Goal: Information Seeking & Learning: Learn about a topic

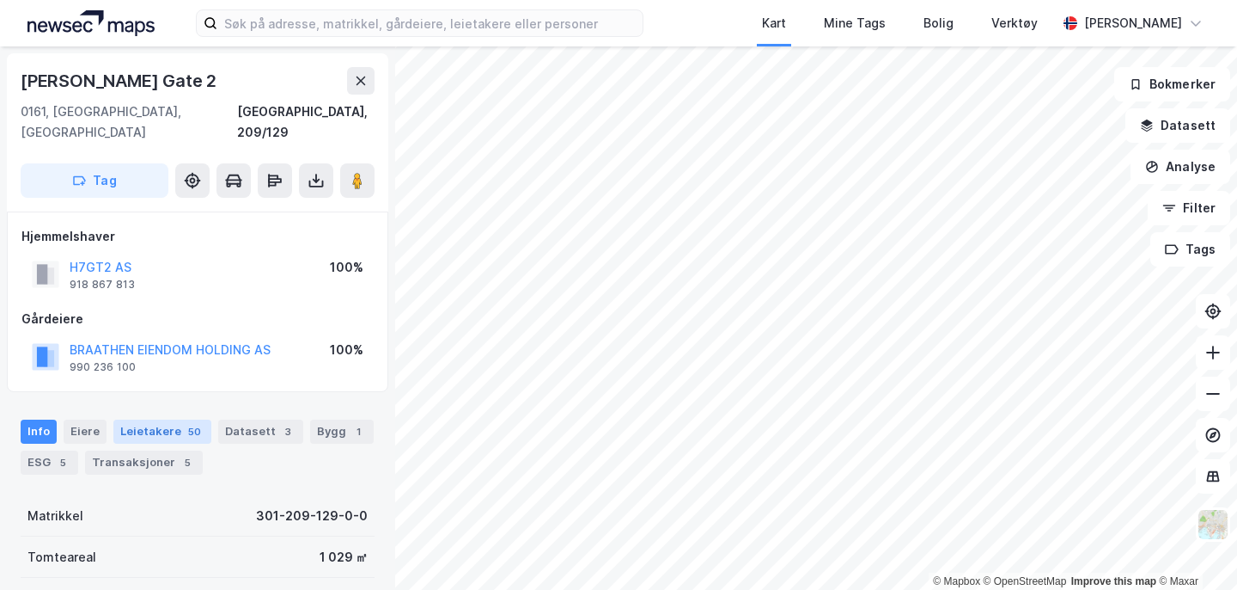
click at [153, 419] on div "Leietakere 50" at bounding box center [162, 431] width 98 height 24
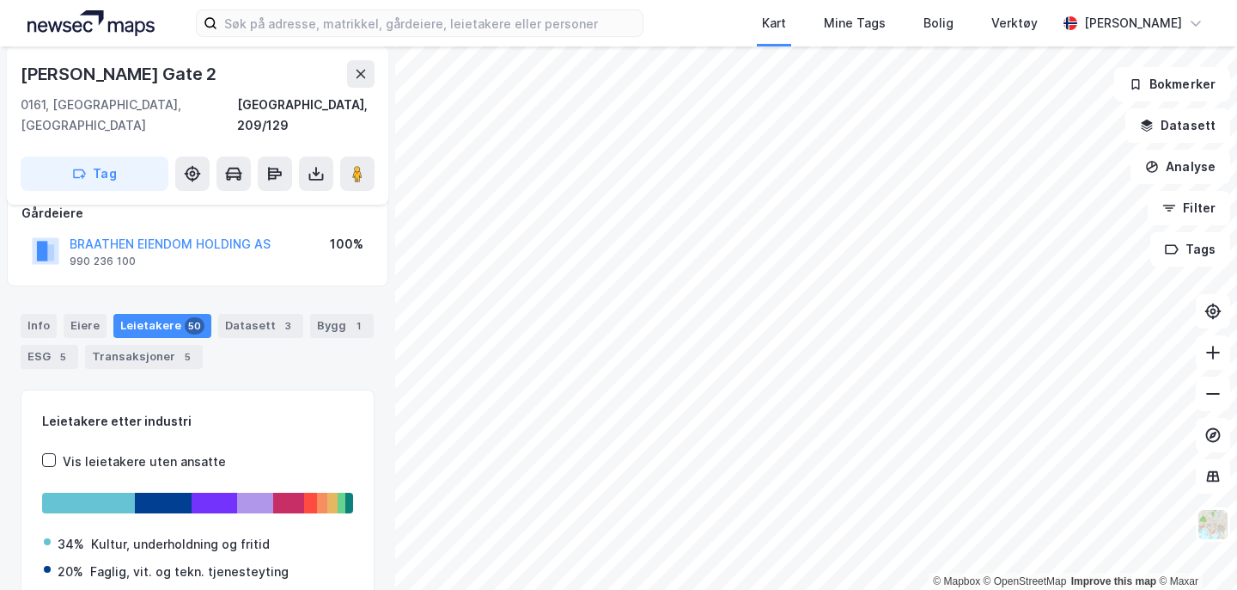
scroll to position [76, 0]
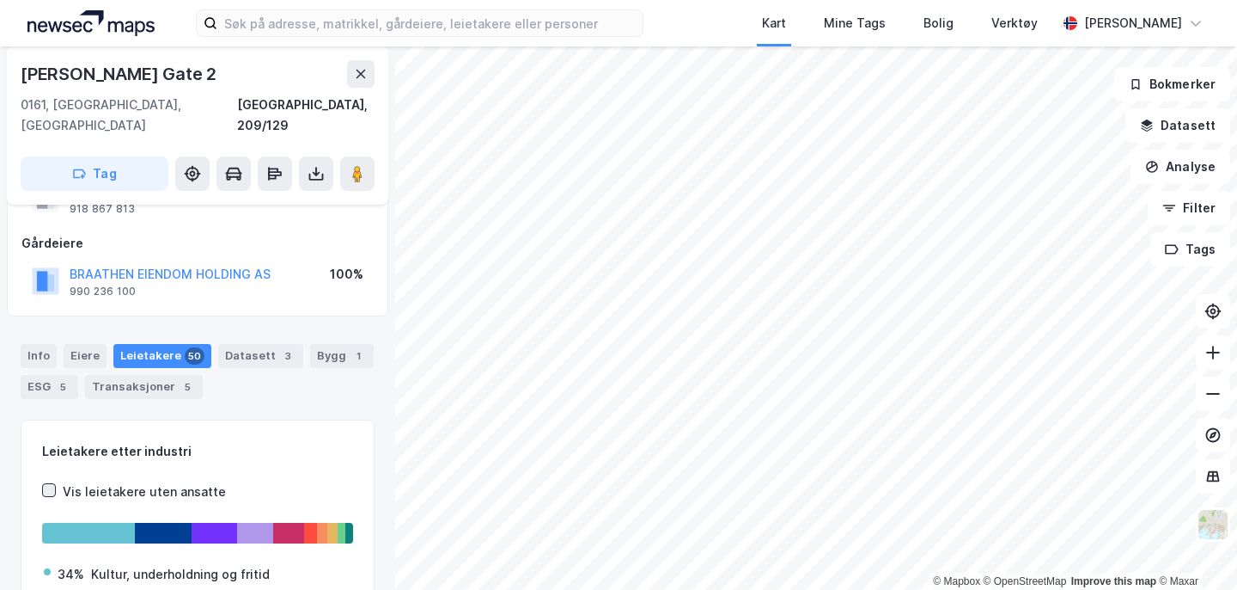
click at [51, 484] on icon at bounding box center [49, 490] width 12 height 12
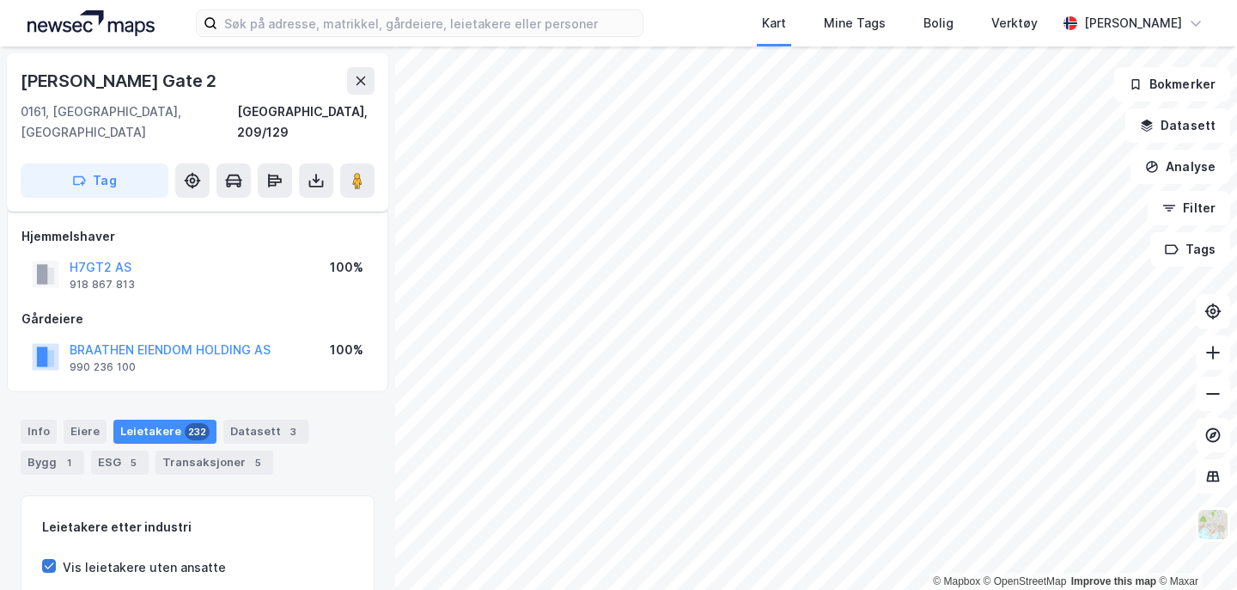
click at [49, 559] on icon at bounding box center [49, 565] width 12 height 12
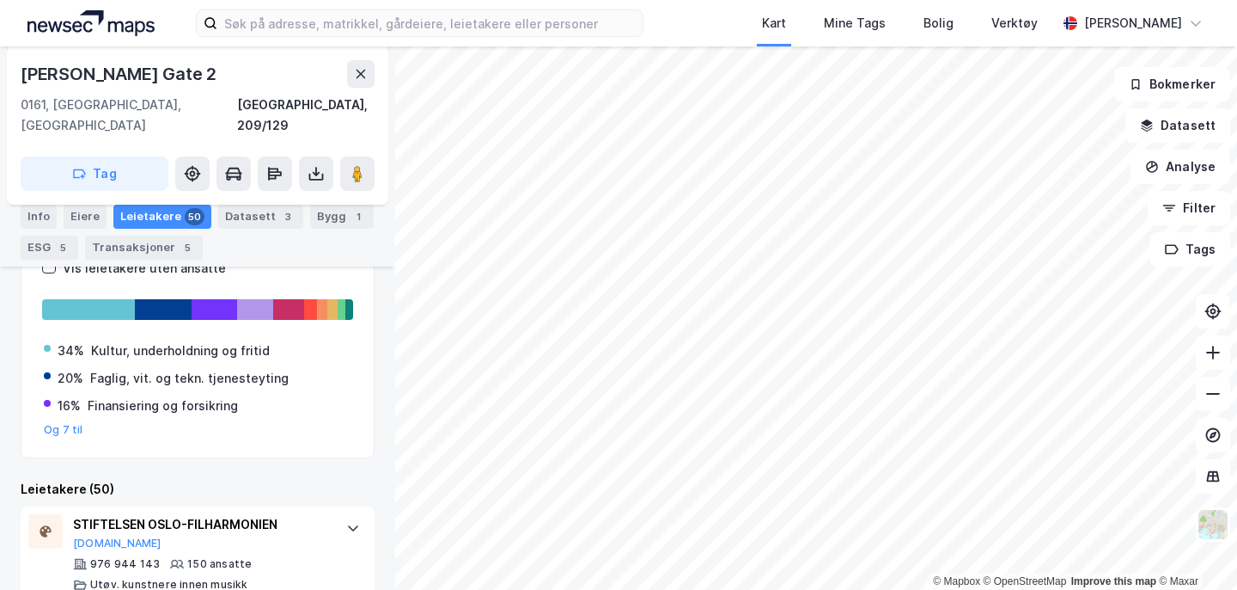
scroll to position [274, 0]
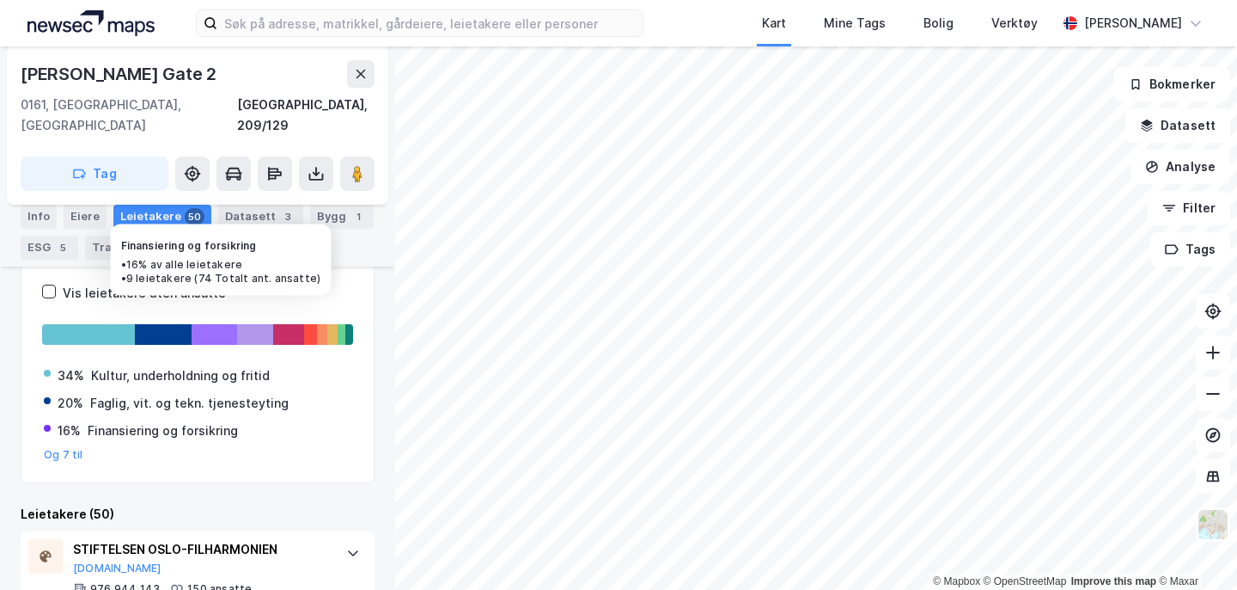
click at [209, 324] on div at bounding box center [215, 334] width 46 height 21
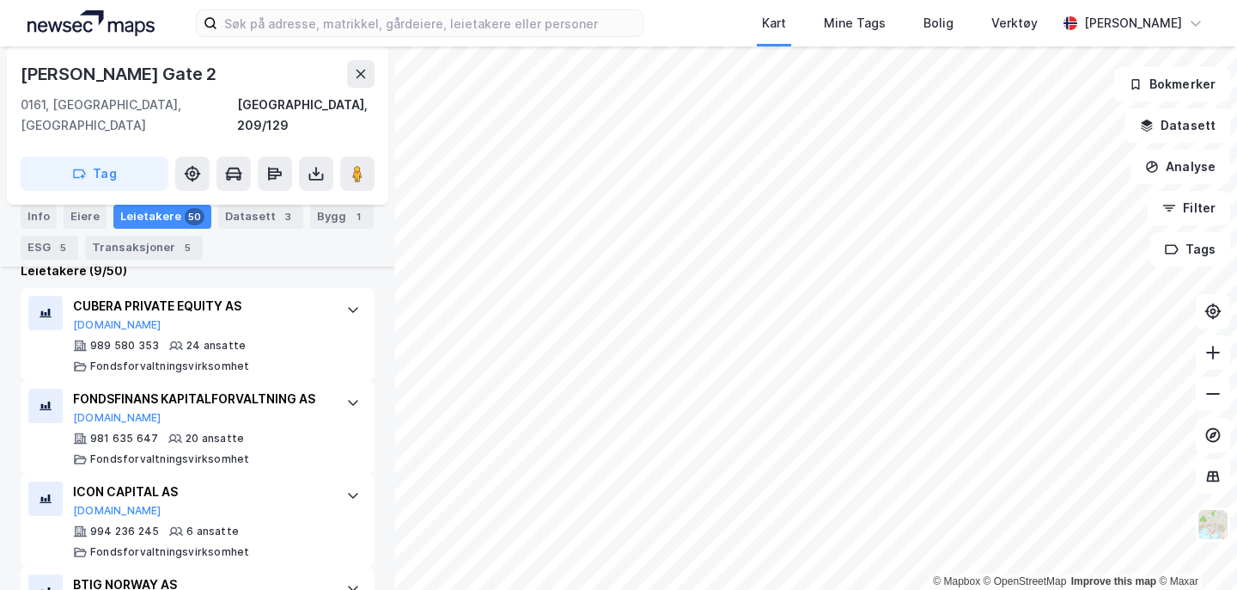
scroll to position [524, 0]
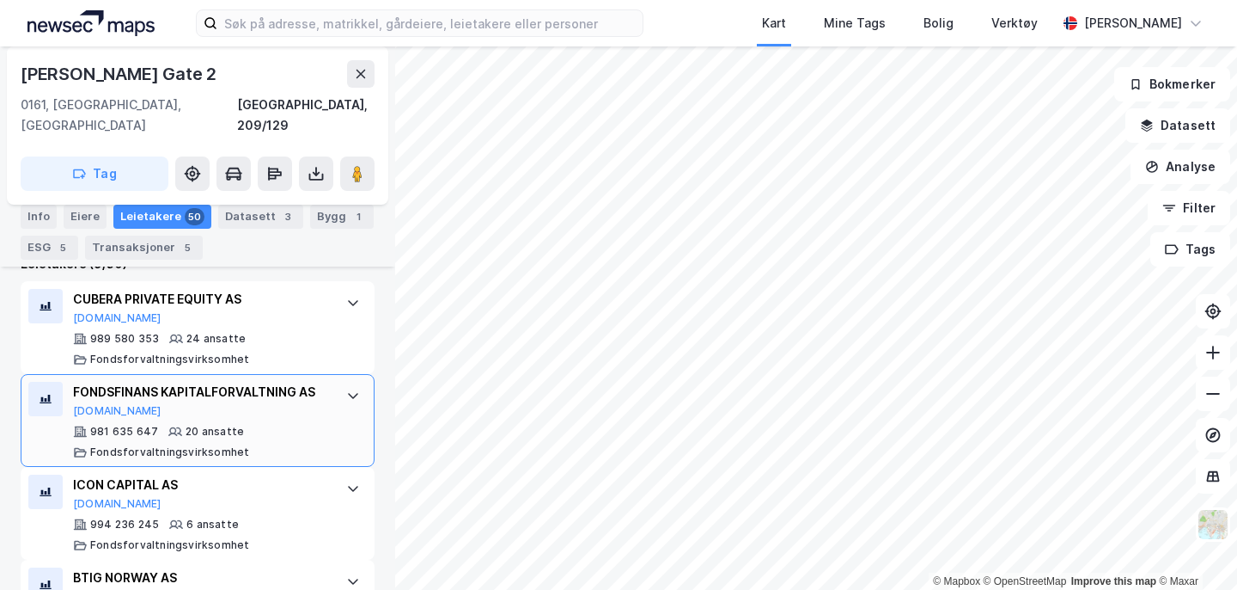
click at [270, 425] on div "981 635 647 20 ansatte Fondsforvaltningsvirksomhet" at bounding box center [201, 442] width 256 height 34
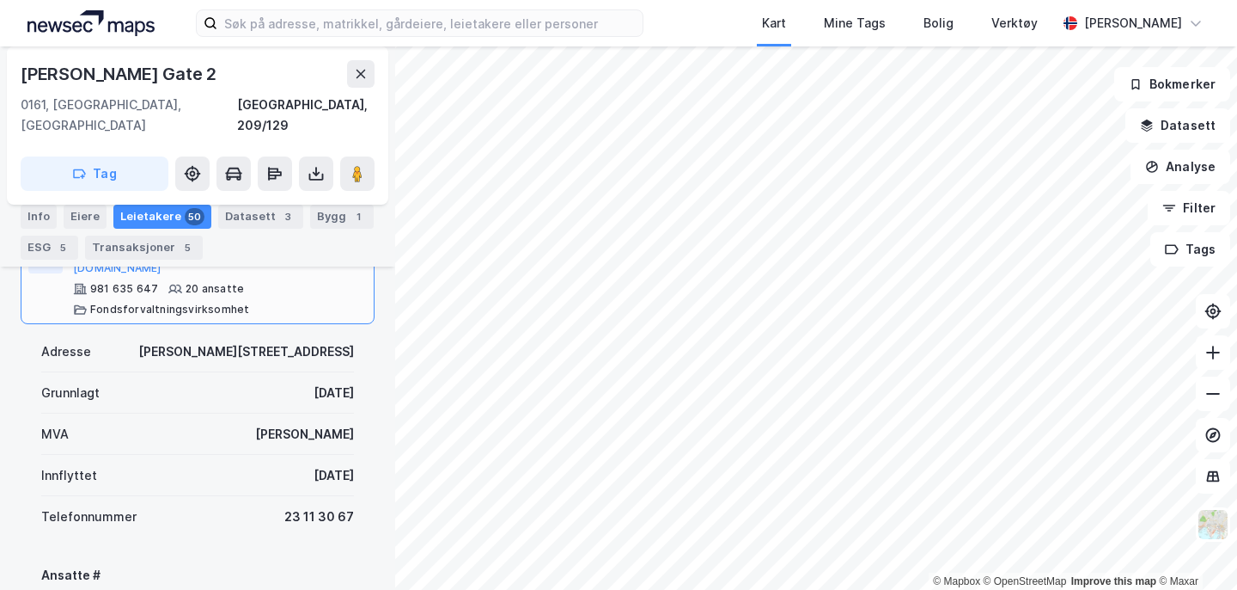
scroll to position [668, 0]
drag, startPoint x: 262, startPoint y: 456, endPoint x: 364, endPoint y: 457, distance: 102.3
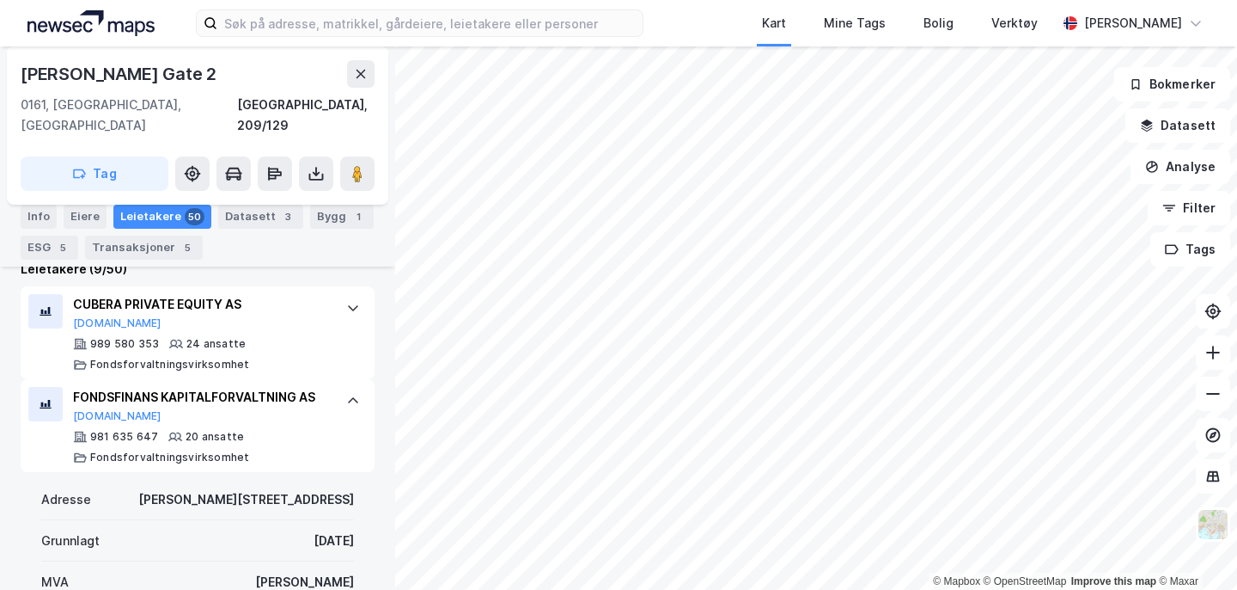
scroll to position [516, 0]
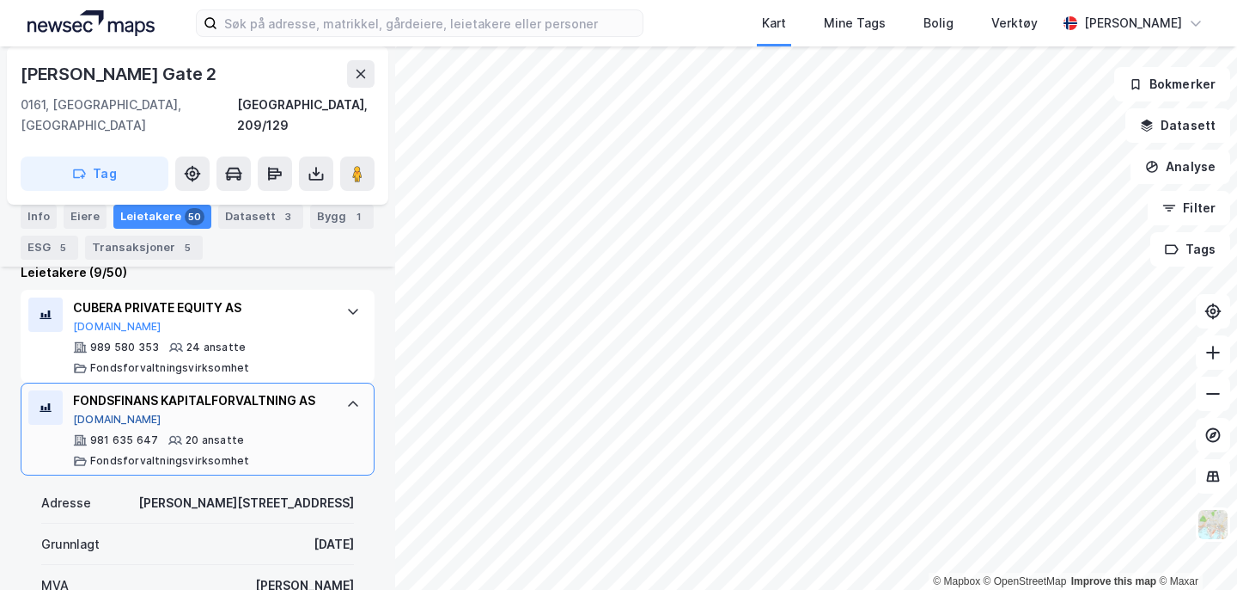
click at [83, 412] on button "[DOMAIN_NAME]" at bounding box center [117, 419] width 89 height 14
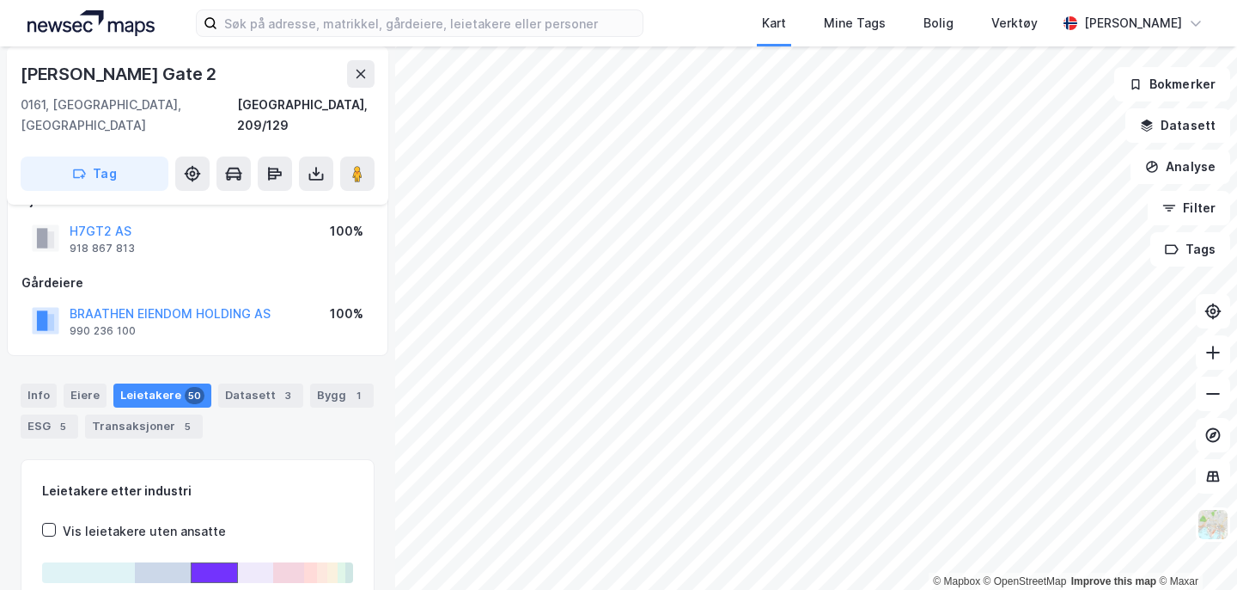
scroll to position [30, 0]
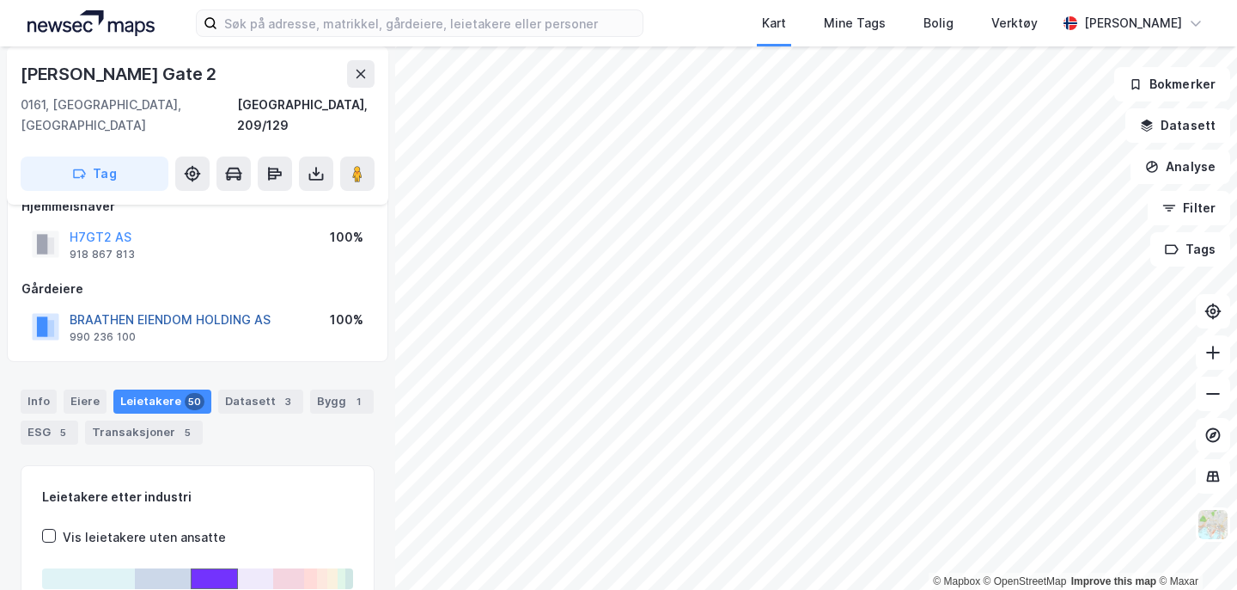
click at [0, 0] on button "BRAATHEN EIENDOM HOLDING AS" at bounding box center [0, 0] width 0 height 0
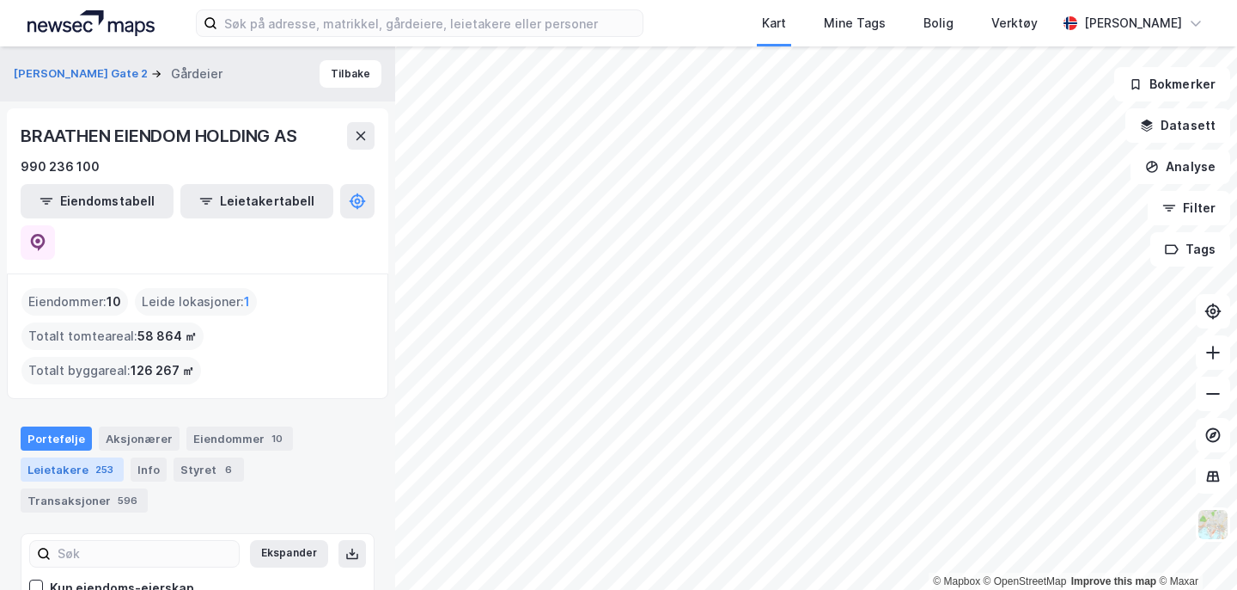
click at [76, 457] on div "Leietakere 253" at bounding box center [72, 469] width 103 height 24
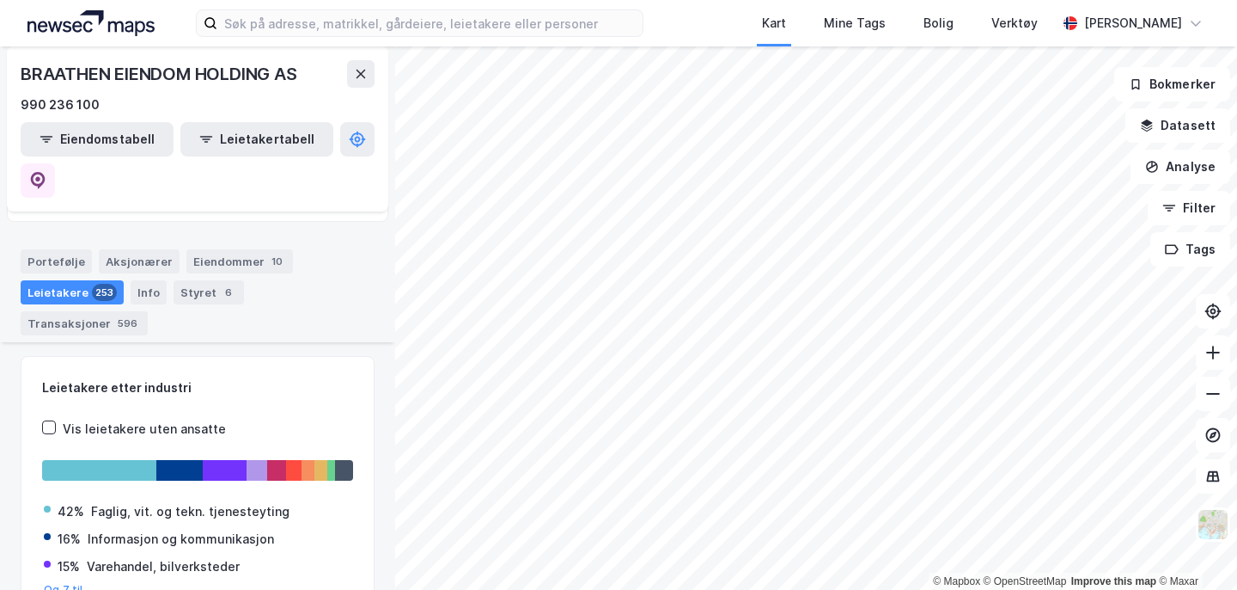
scroll to position [82, 0]
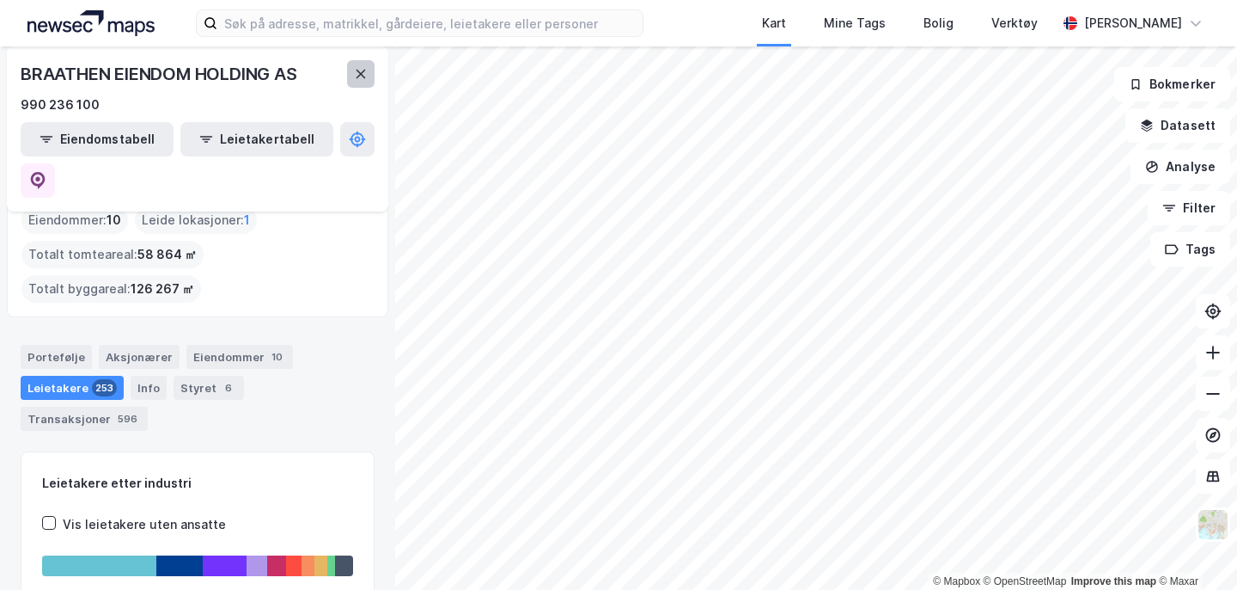
click at [364, 69] on icon at bounding box center [361, 74] width 14 height 14
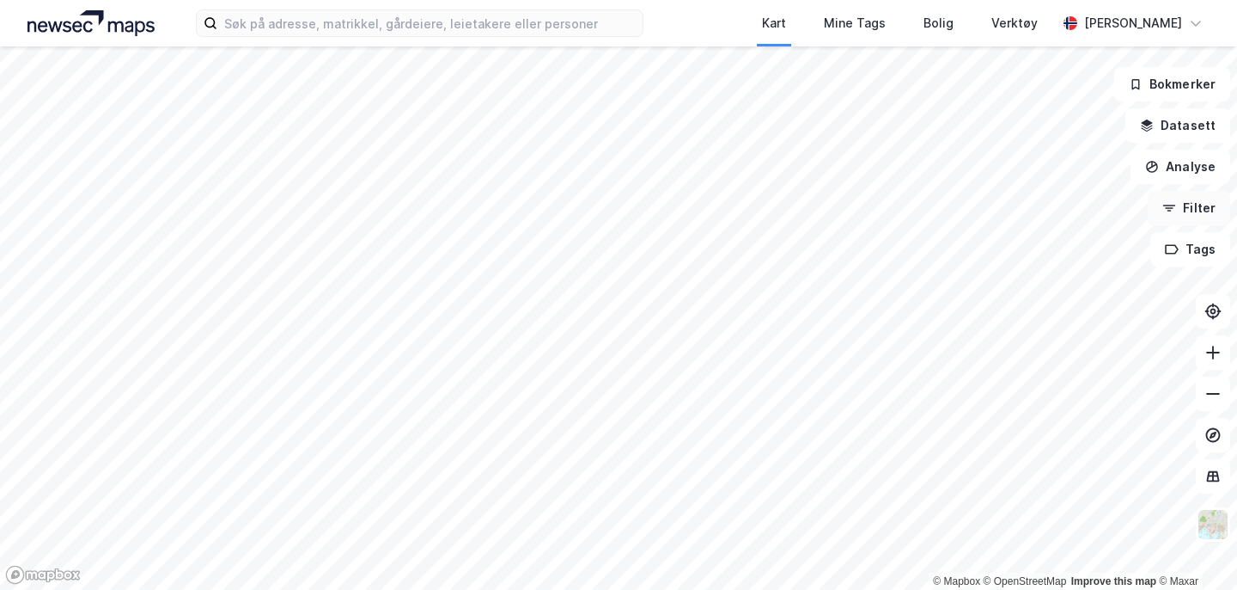
click at [1186, 215] on button "Filter" at bounding box center [1189, 208] width 82 height 34
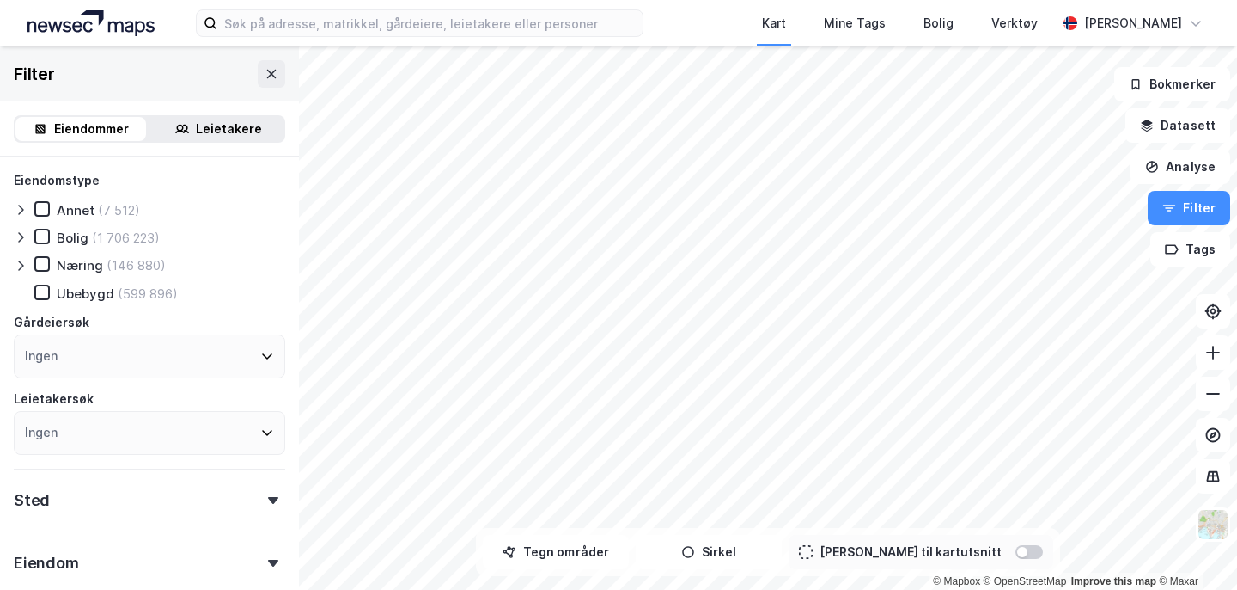
click at [225, 126] on div "Leietakere" at bounding box center [229, 129] width 66 height 21
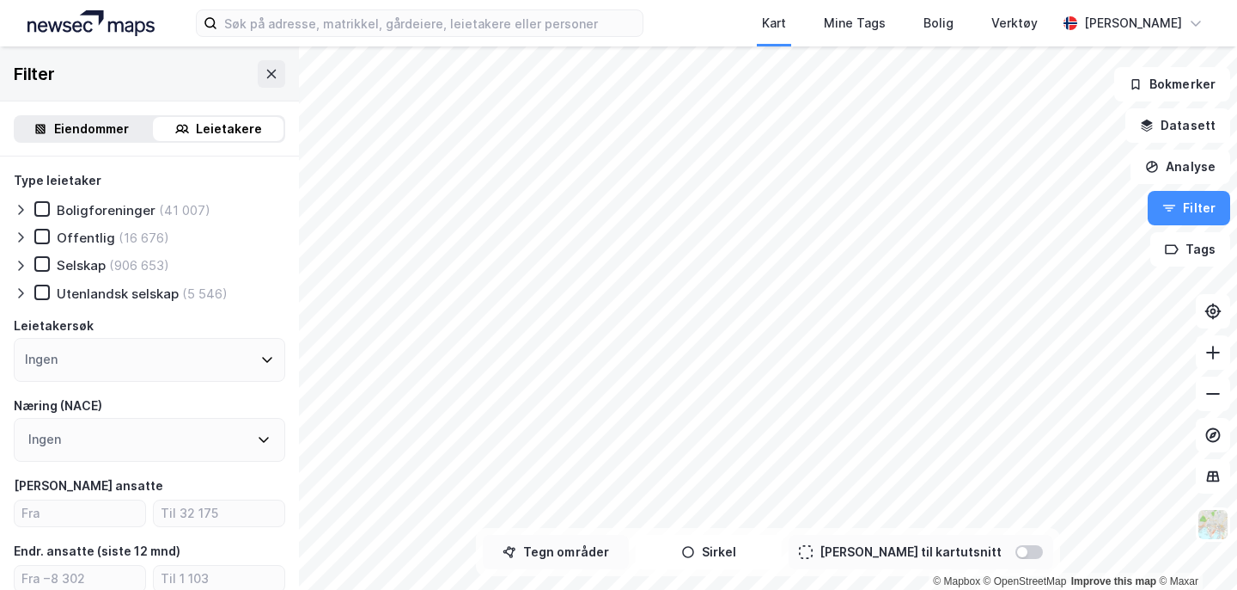
click at [591, 557] on button "Tegn områder" at bounding box center [556, 552] width 146 height 34
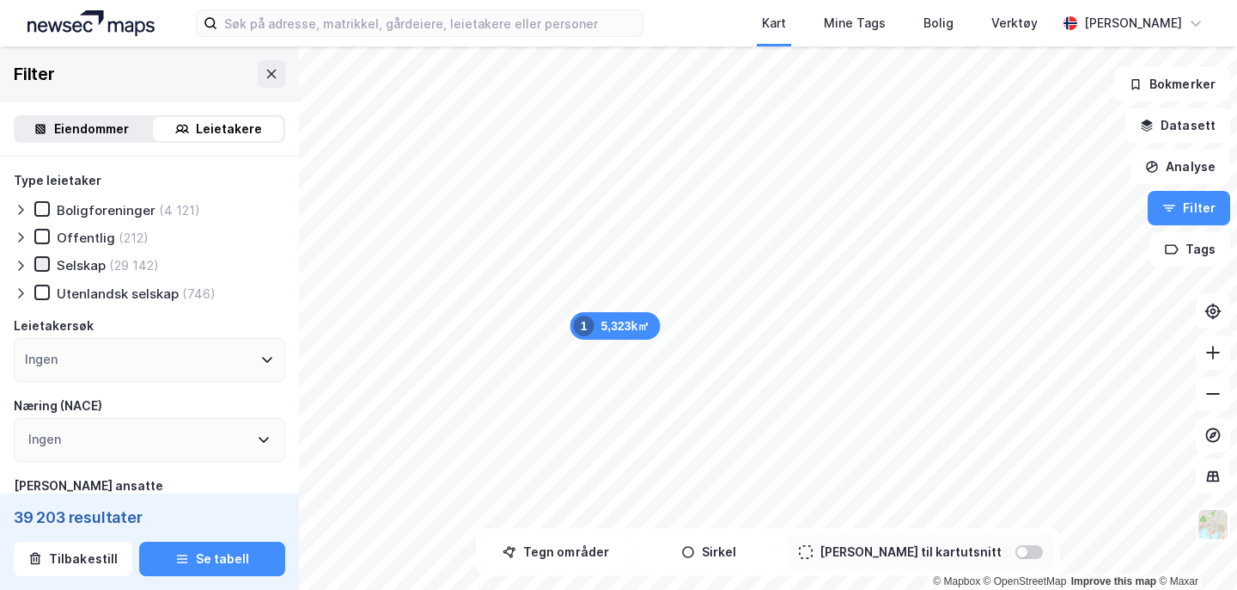
click at [42, 268] on icon at bounding box center [42, 264] width 12 height 12
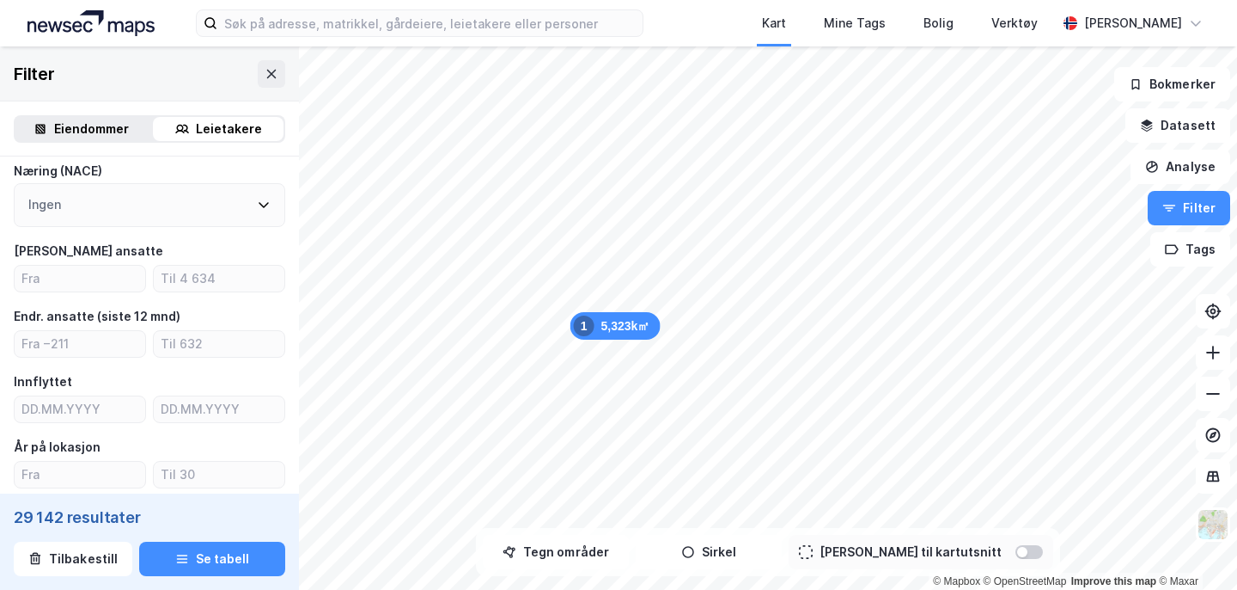
scroll to position [236, 0]
click at [107, 280] on input "number" at bounding box center [80, 277] width 131 height 26
type input "25"
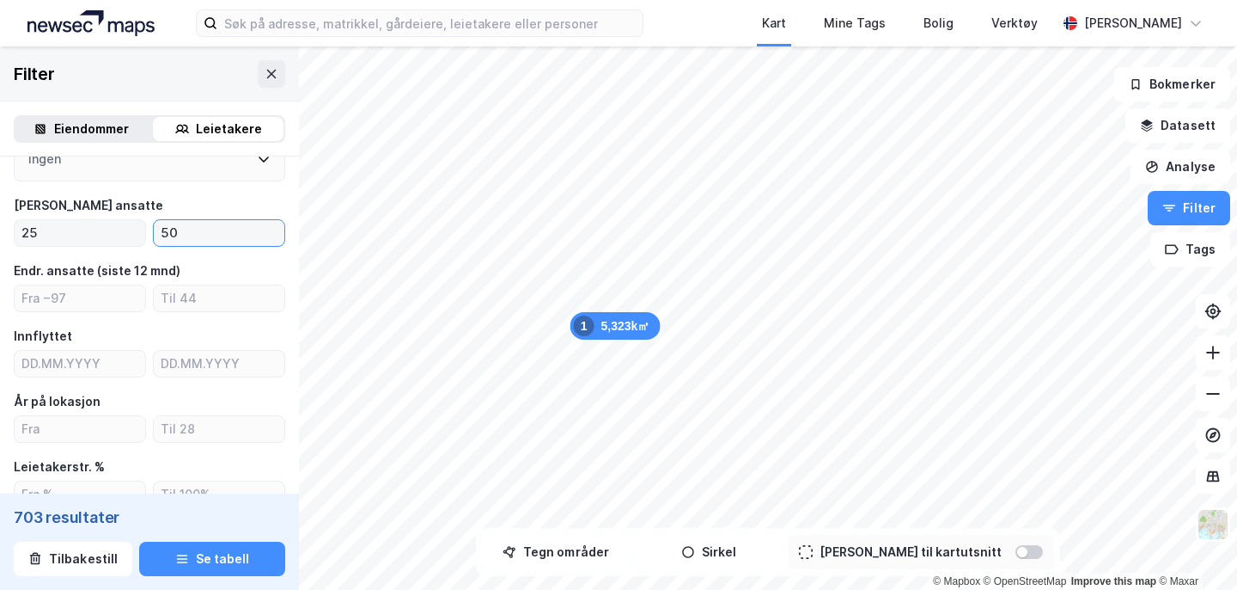
scroll to position [286, 0]
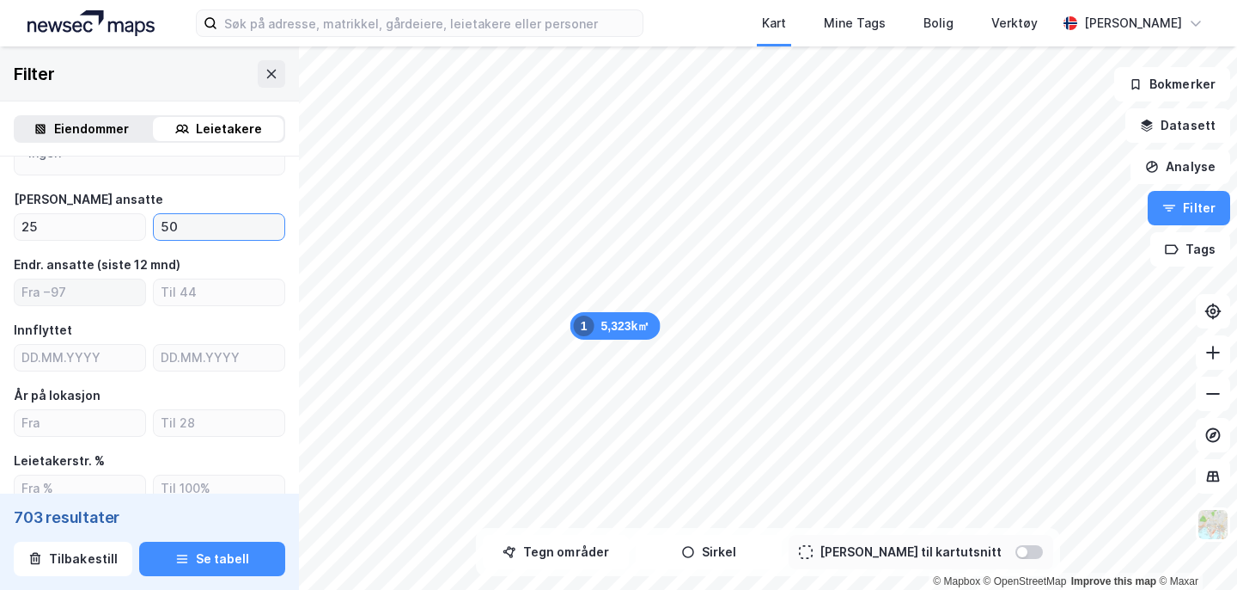
type input "50"
click at [57, 303] on input "number" at bounding box center [80, 292] width 131 height 26
type input "1"
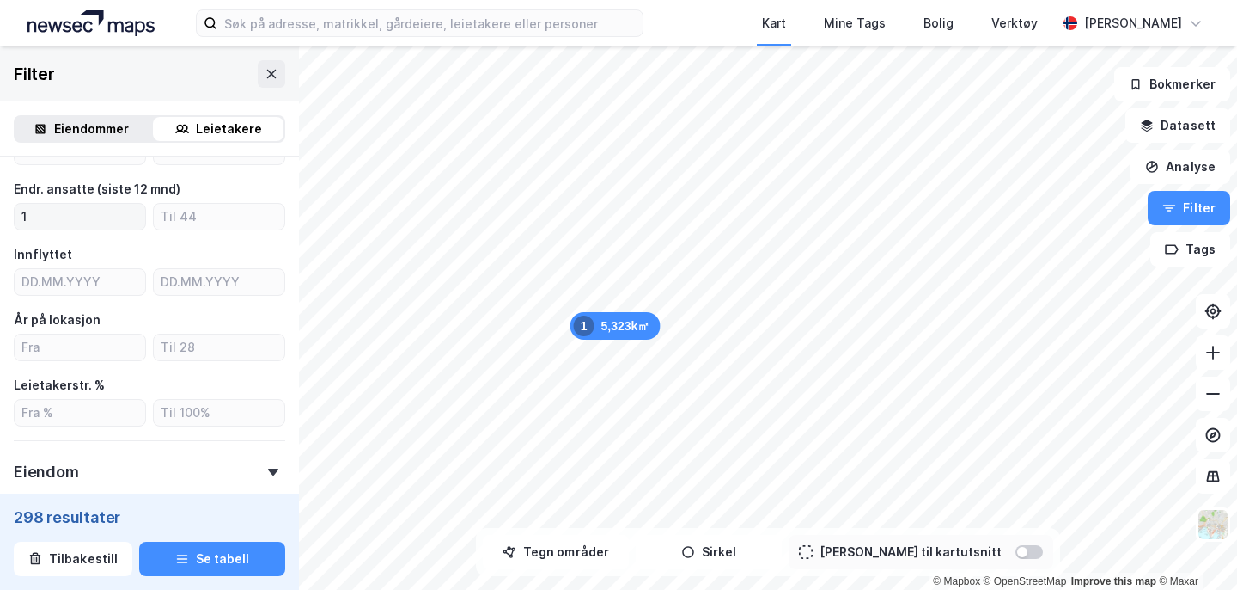
scroll to position [366, 0]
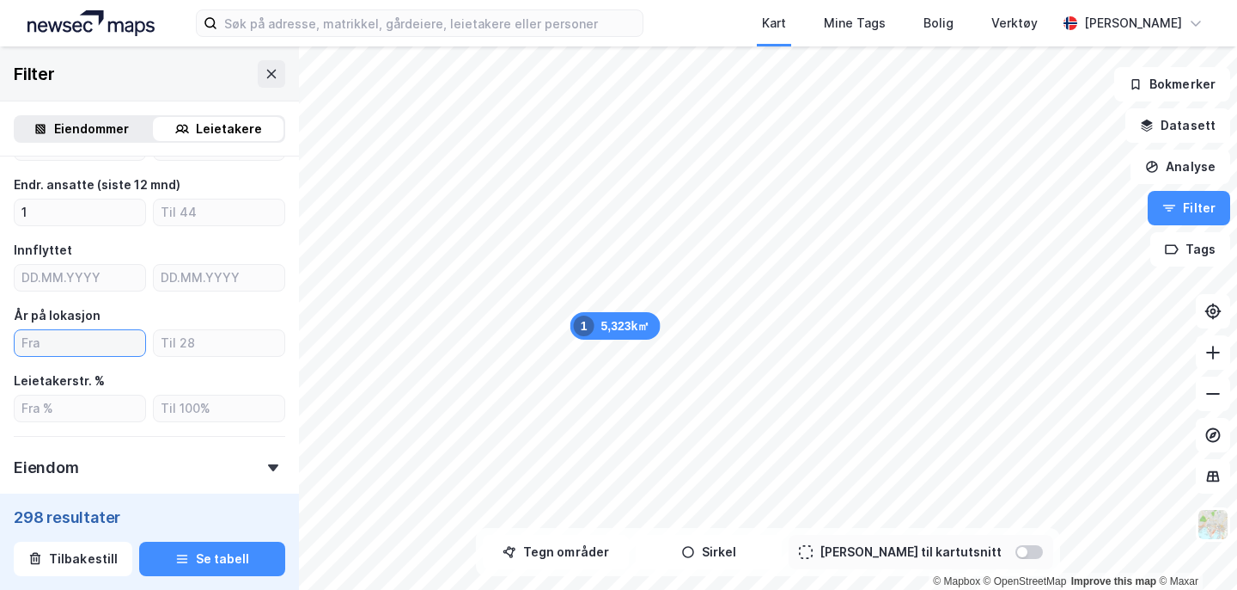
click at [84, 339] on input "number" at bounding box center [80, 343] width 131 height 26
type input "4"
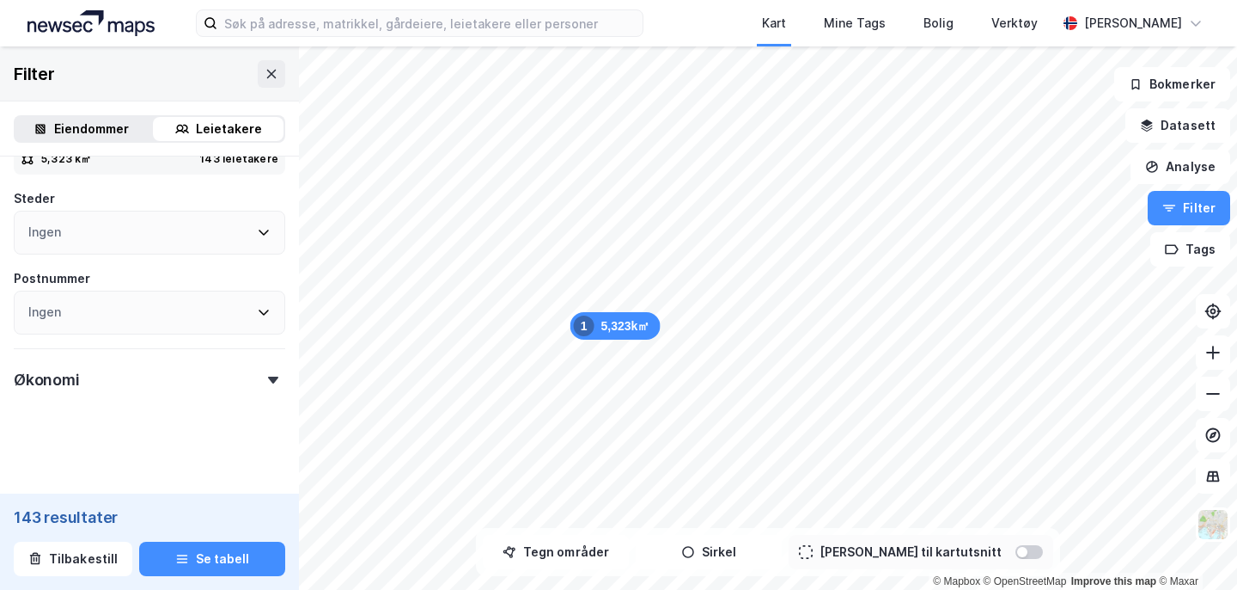
scroll to position [817, 0]
click at [122, 384] on div "Økonomi" at bounding box center [150, 369] width 272 height 49
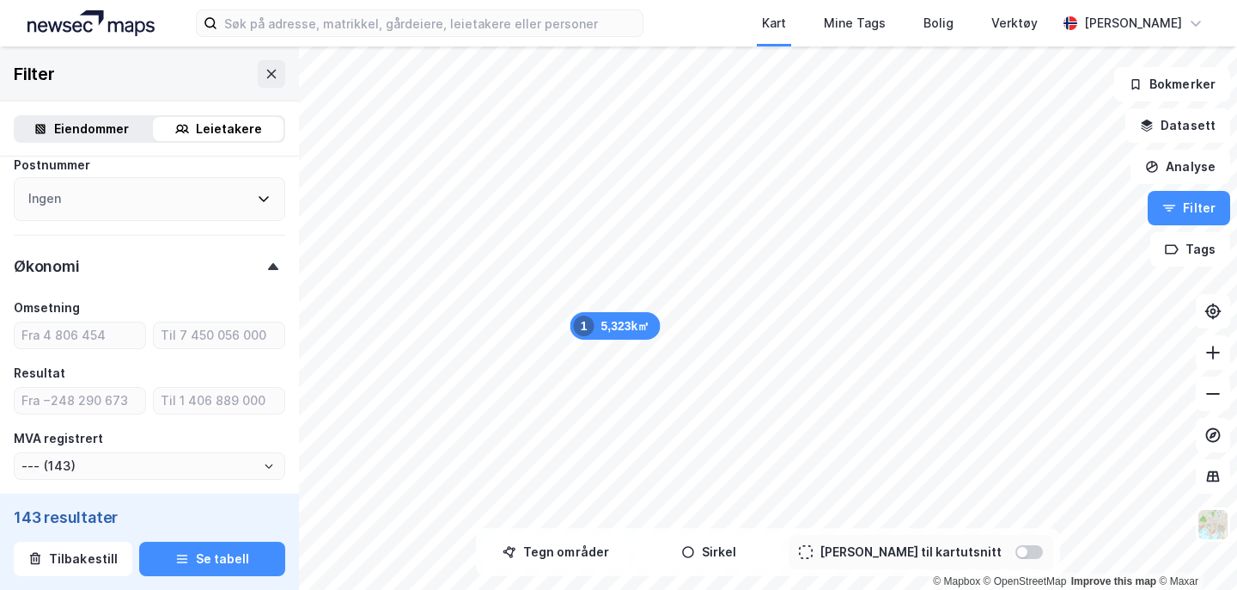
scroll to position [970, 0]
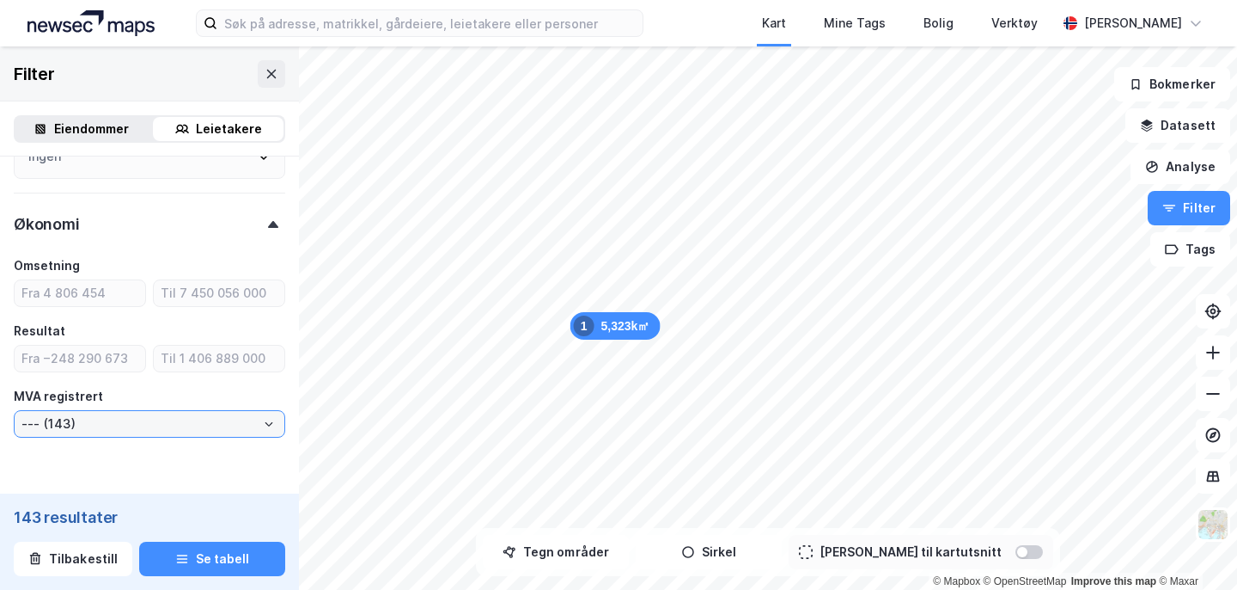
click at [80, 429] on input "--- (143)" at bounding box center [150, 424] width 270 height 26
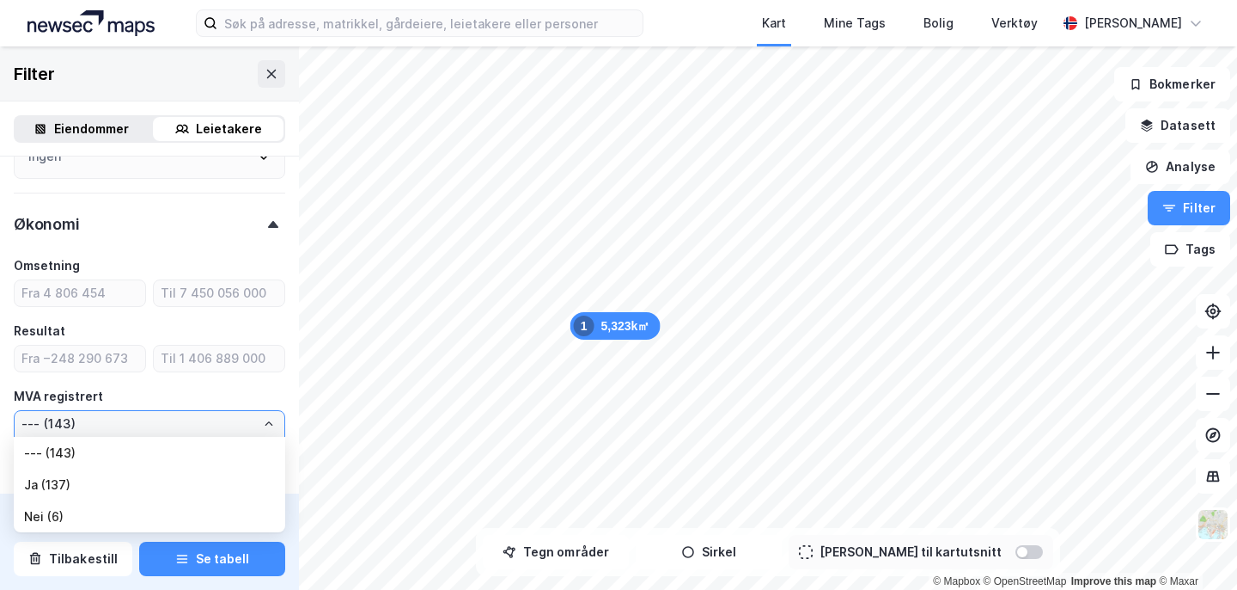
click at [76, 486] on li "Ja (137)" at bounding box center [150, 484] width 272 height 32
type input "Ja (137)"
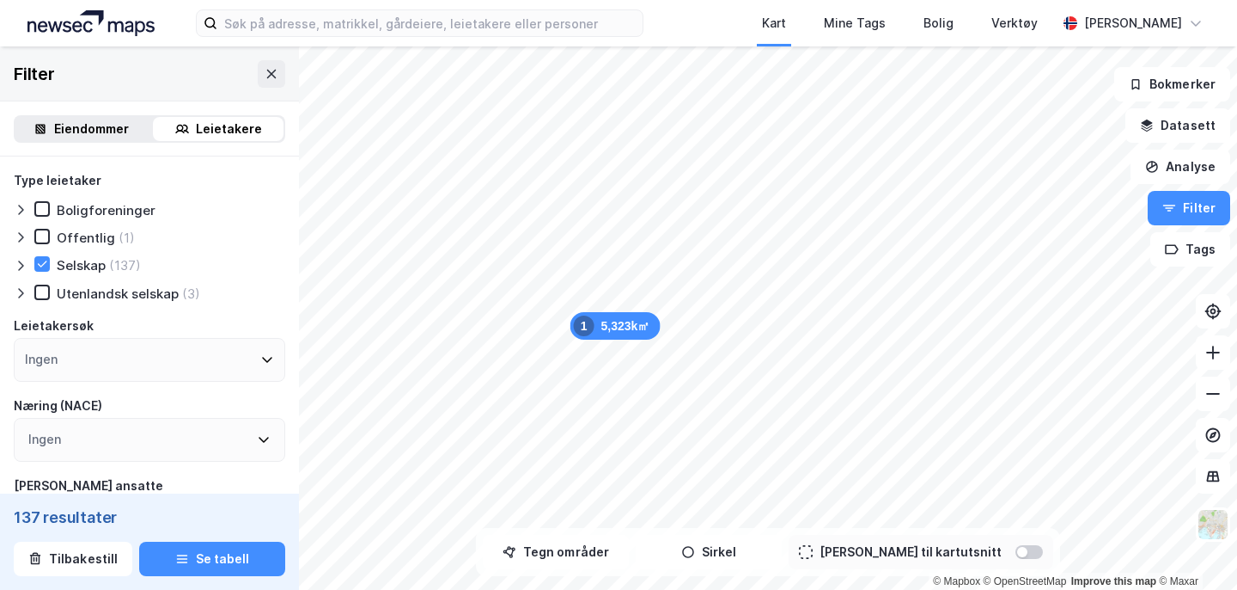
click at [133, 368] on div "Ingen" at bounding box center [150, 360] width 272 height 44
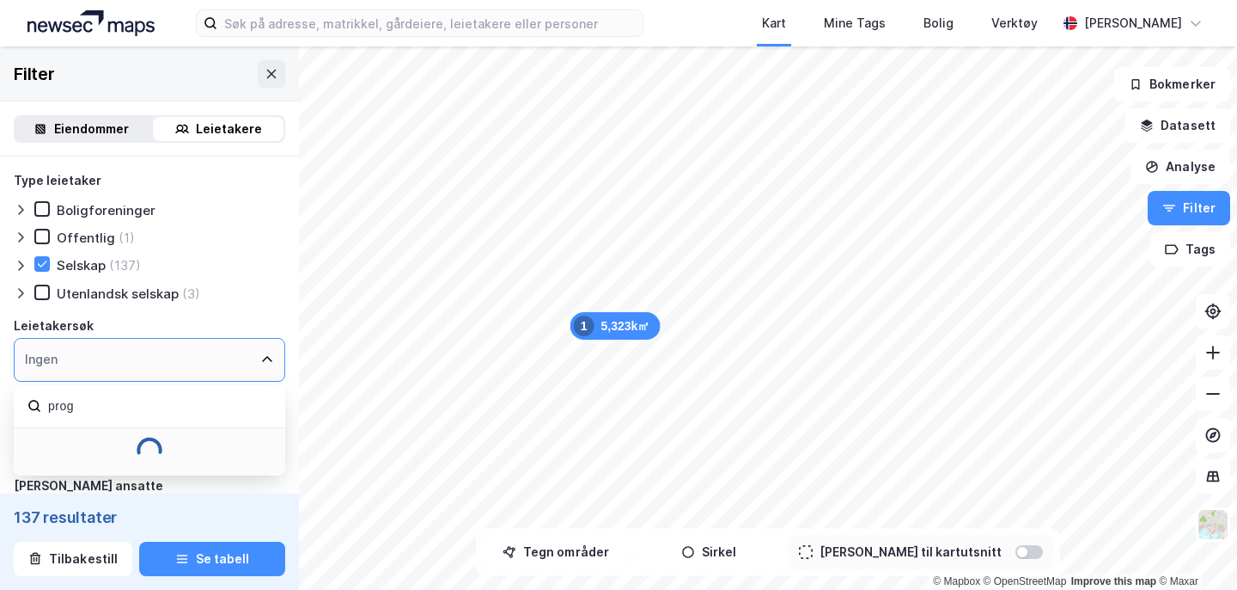
type input "progr"
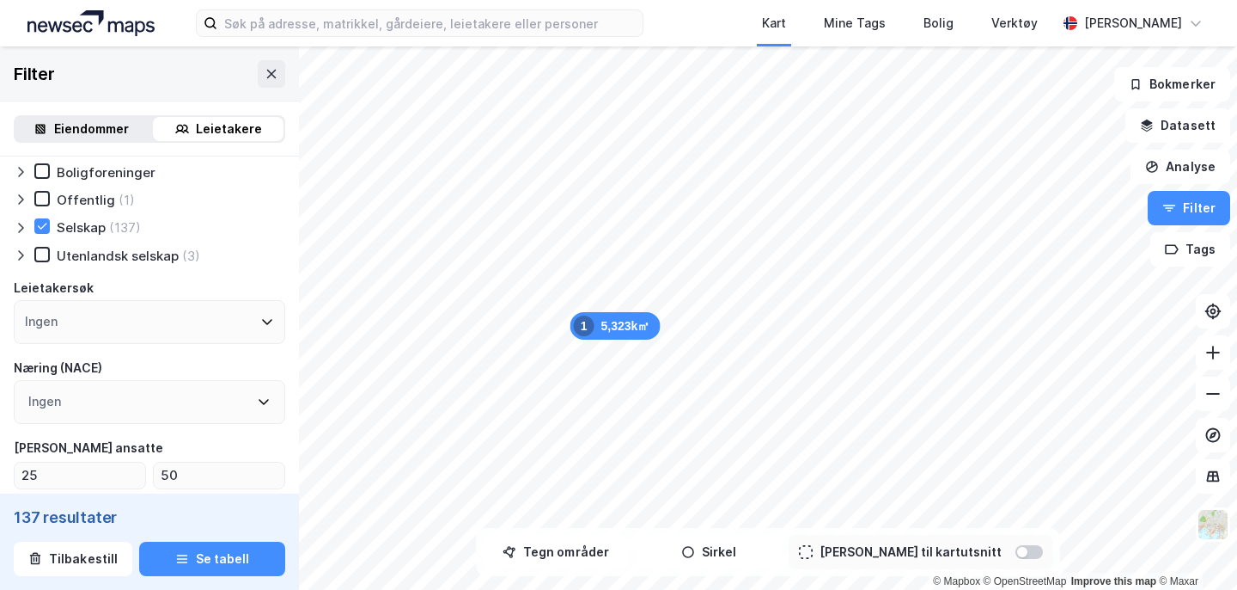
click at [195, 404] on div "Ingen" at bounding box center [150, 402] width 272 height 44
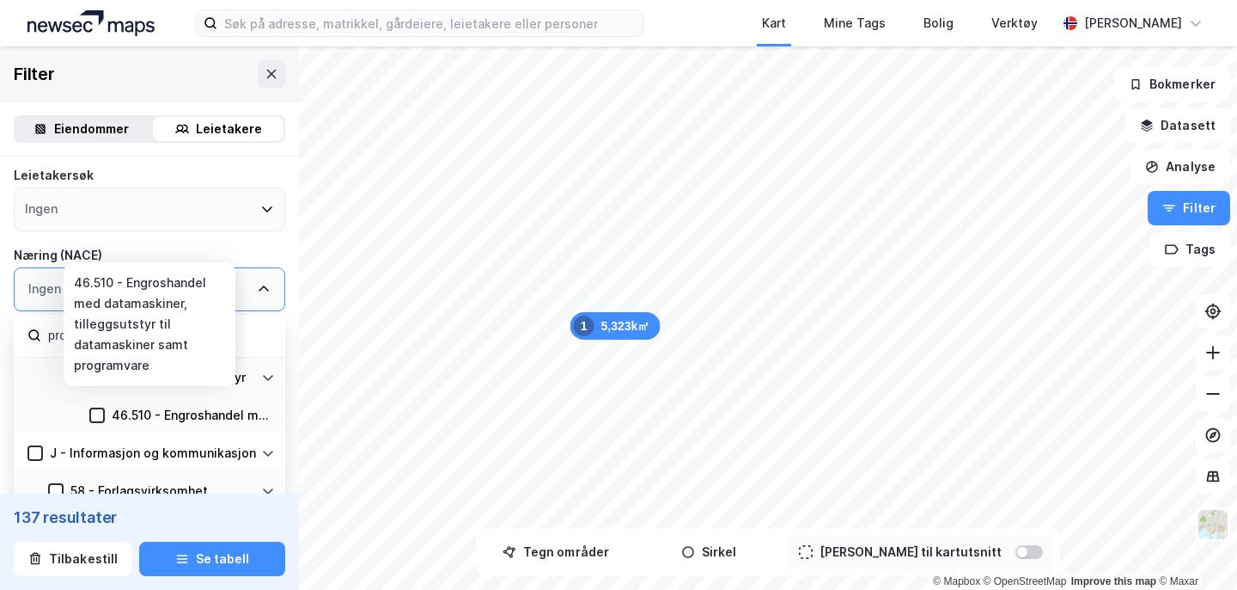
scroll to position [112, 0]
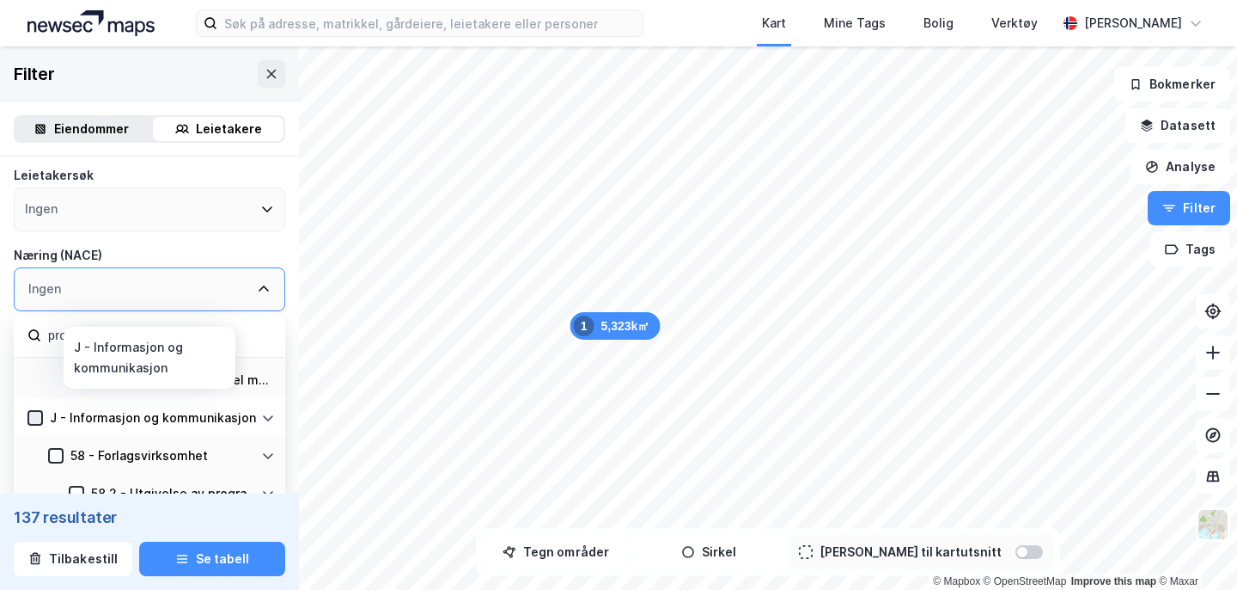
type input "programvare"
click at [34, 417] on icon at bounding box center [35, 418] width 12 height 12
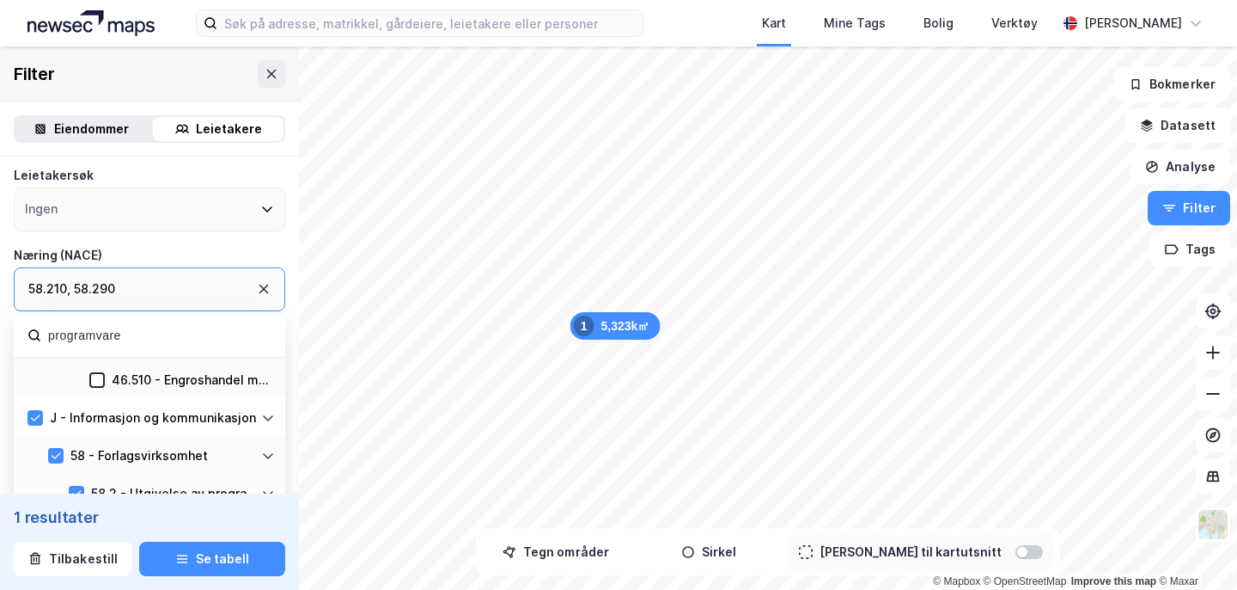
click at [282, 257] on div "Næring (NACE)" at bounding box center [150, 255] width 272 height 21
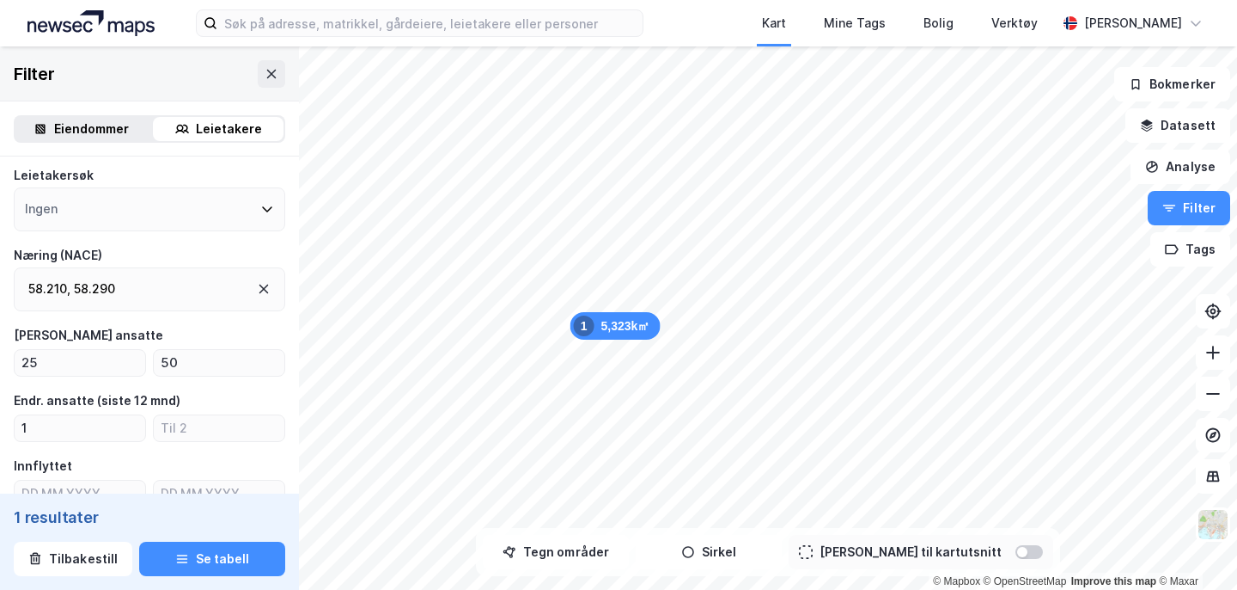
click at [113, 296] on div "58.290" at bounding box center [94, 288] width 41 height 21
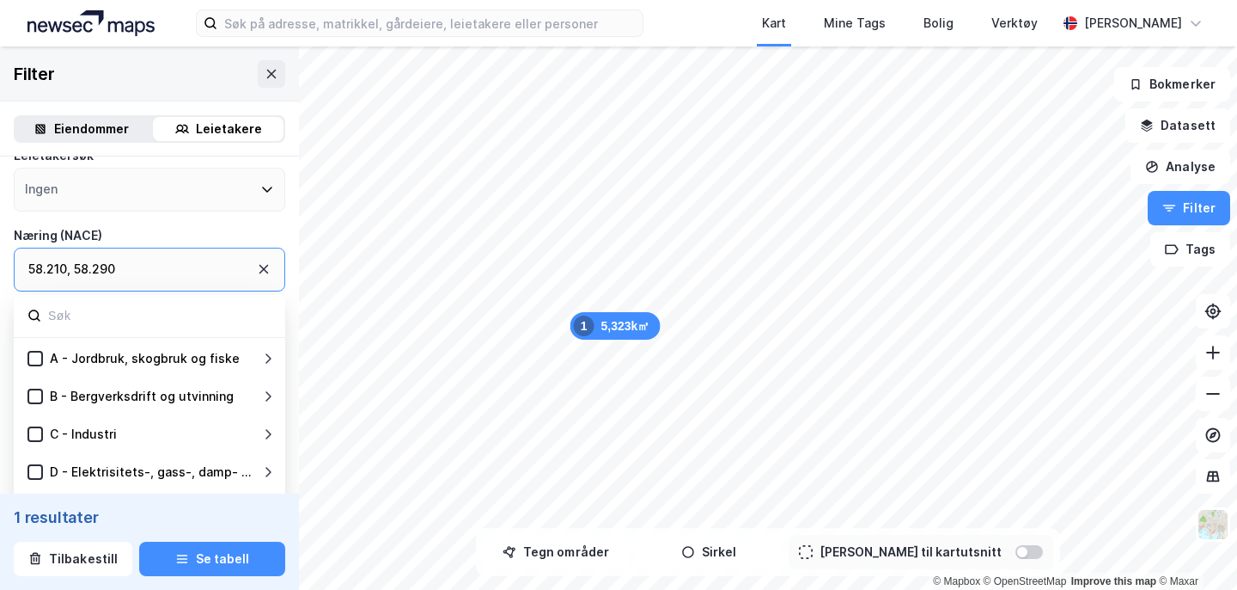
scroll to position [113, 0]
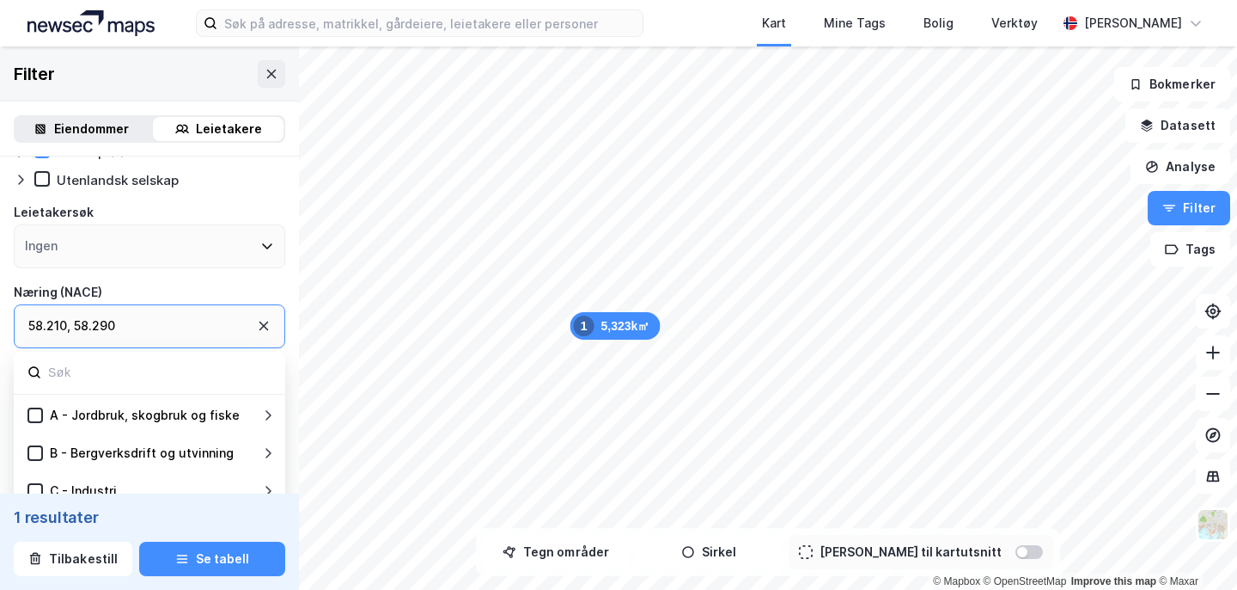
click at [264, 315] on div "58.210 , 58.290" at bounding box center [150, 326] width 272 height 44
click at [266, 327] on icon at bounding box center [264, 326] width 14 height 14
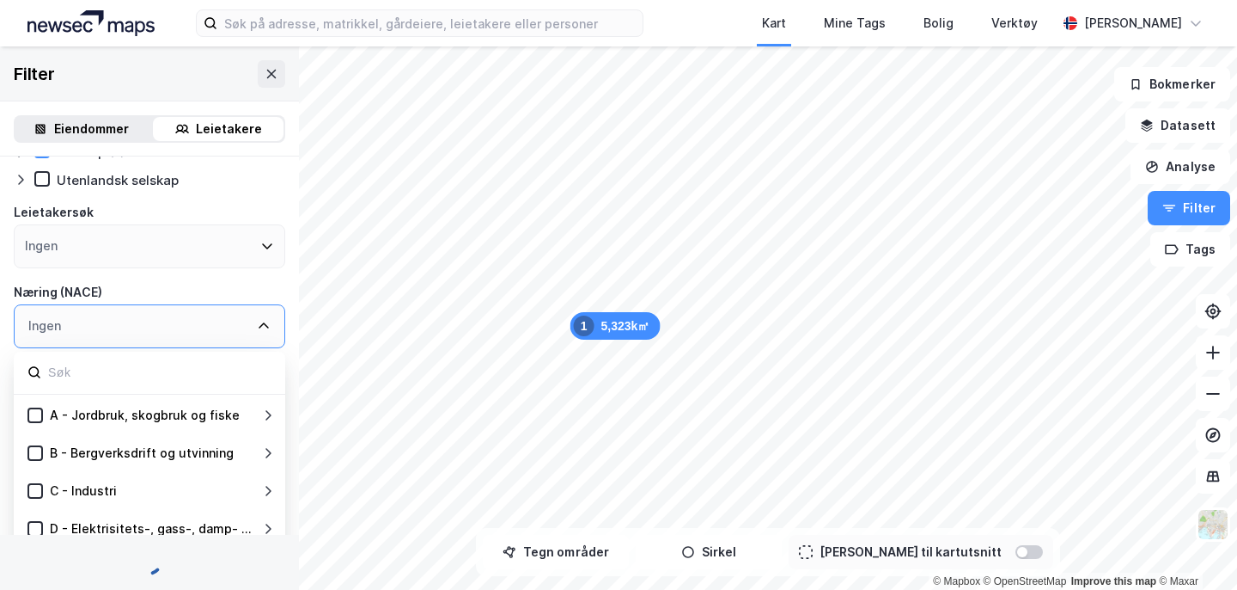
type input "Ja (137)"
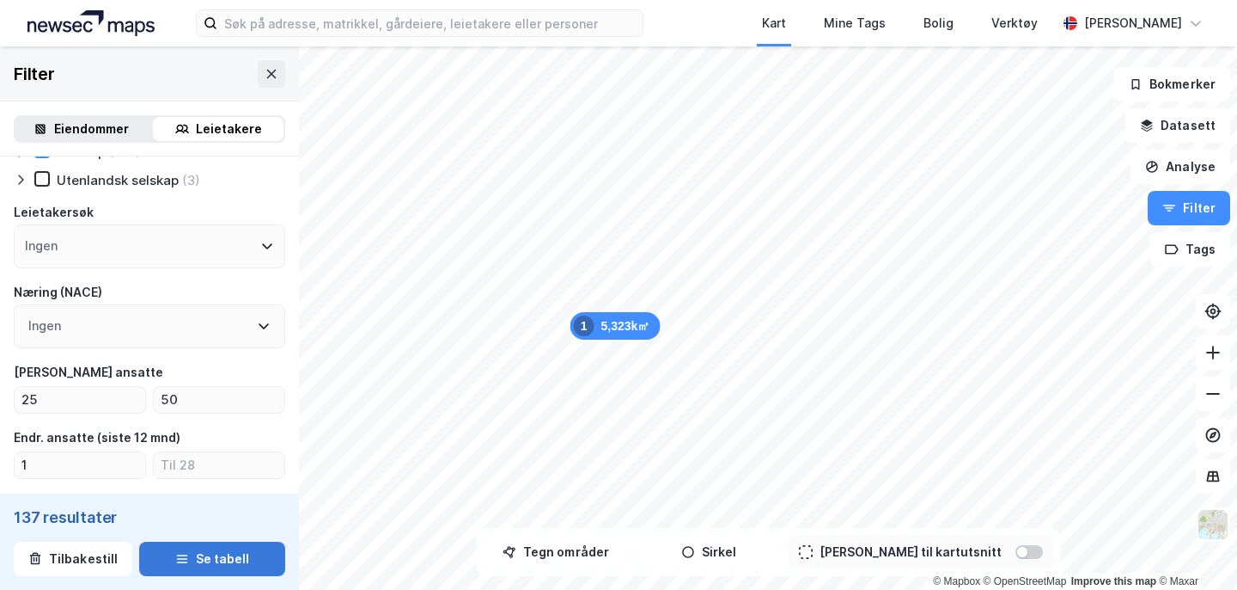
click at [218, 559] on button "Se tabell" at bounding box center [212, 558] width 146 height 34
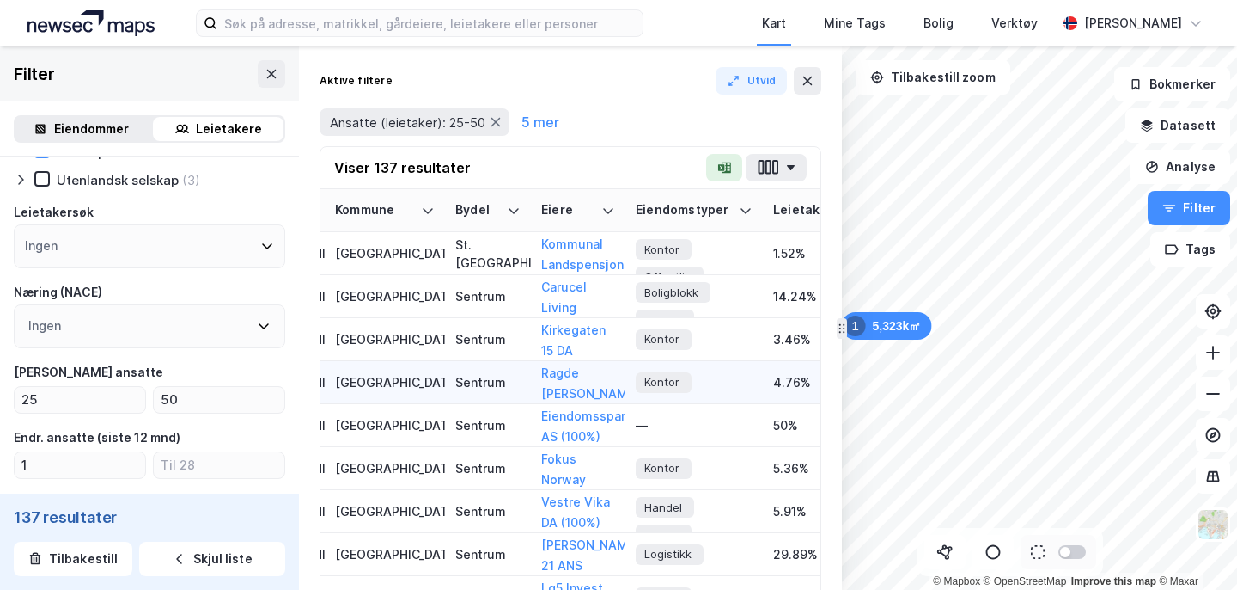
scroll to position [0, 3112]
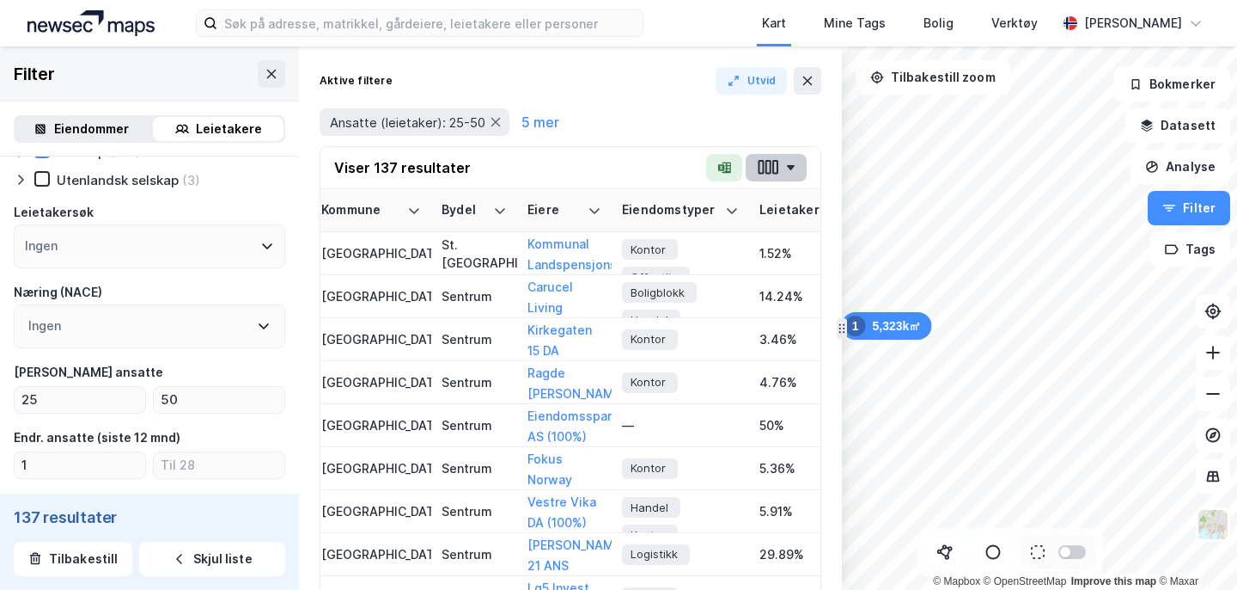
click at [782, 173] on button "button" at bounding box center [776, 167] width 61 height 27
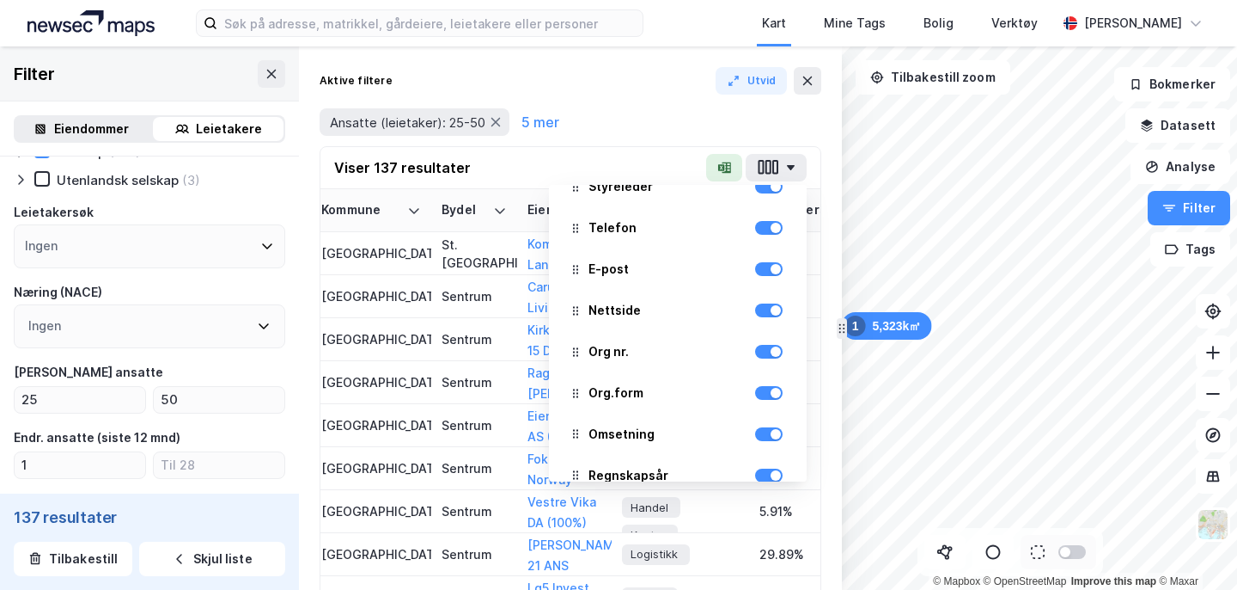
scroll to position [461, 0]
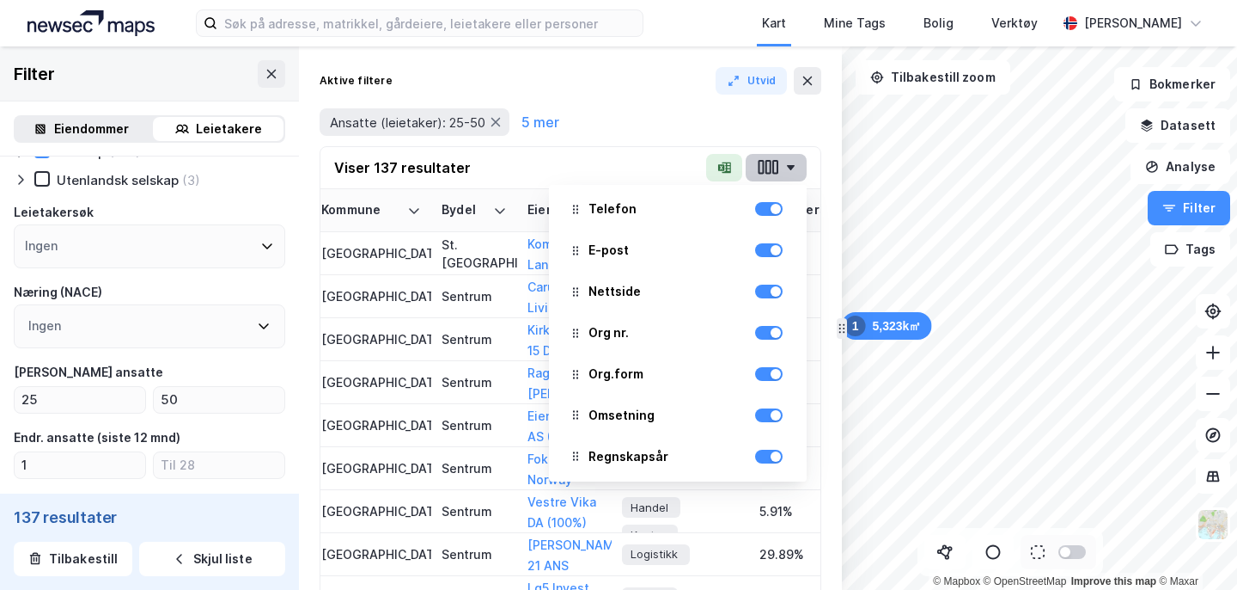
click at [795, 165] on icon "button" at bounding box center [790, 167] width 9 height 5
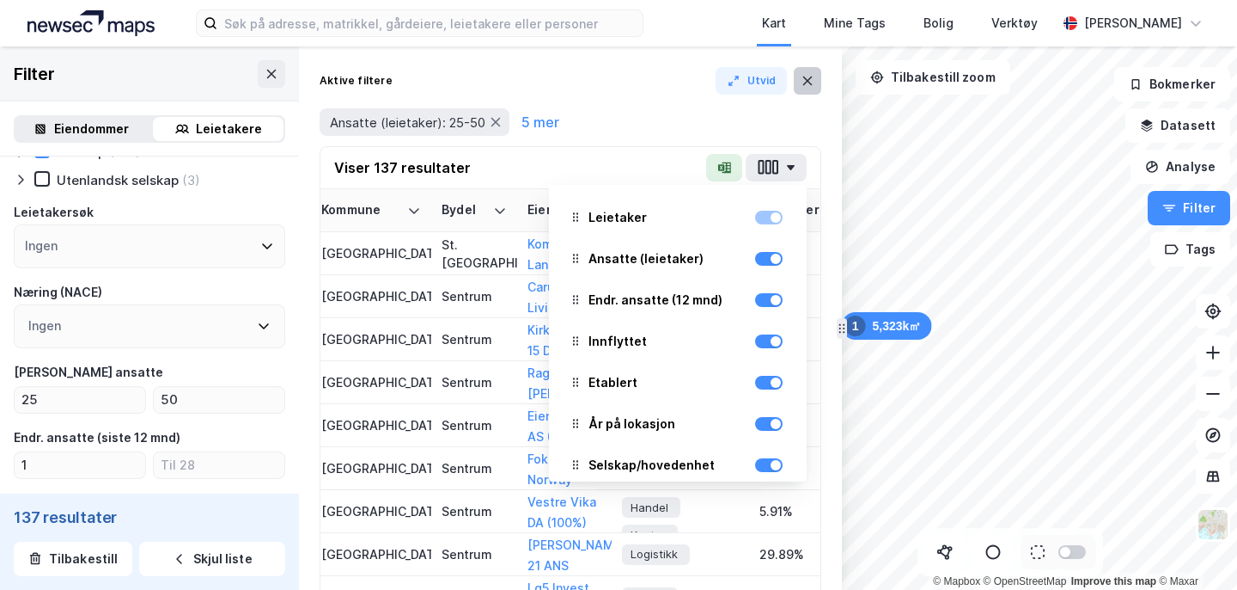
click at [810, 76] on icon at bounding box center [808, 81] width 14 height 14
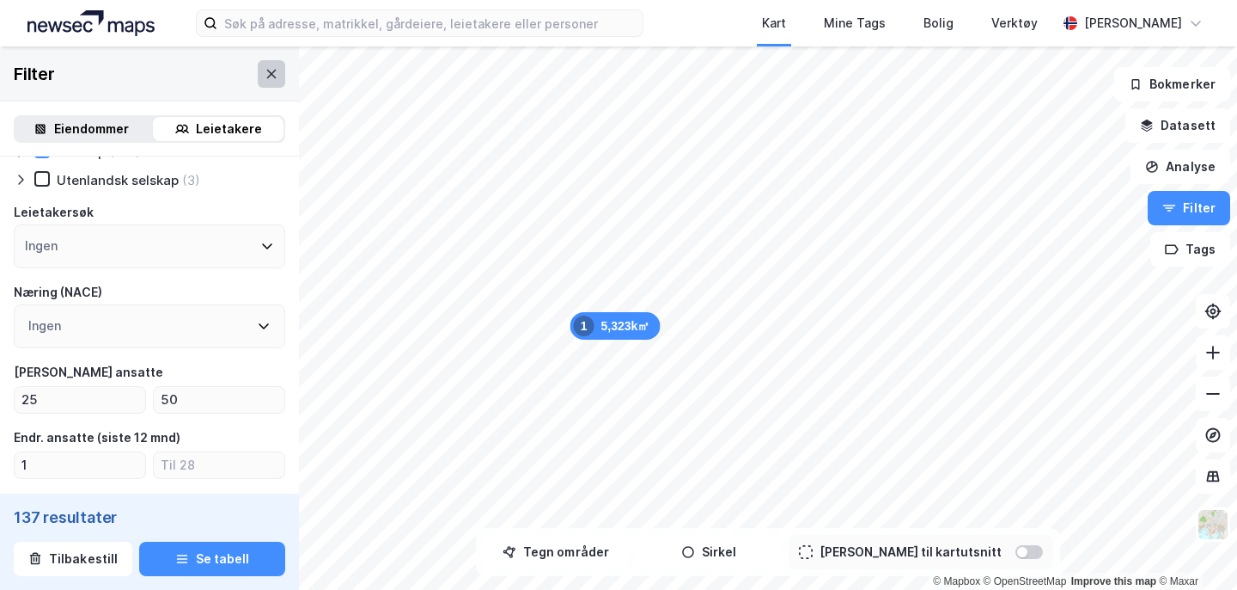
click at [269, 71] on icon at bounding box center [271, 73] width 9 height 9
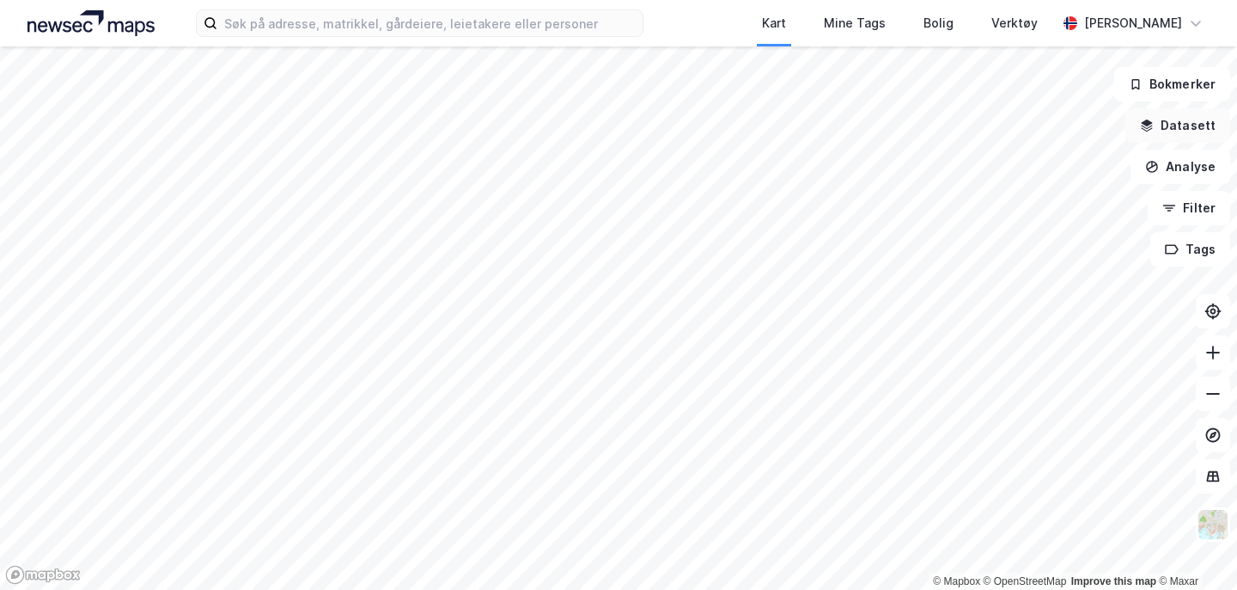
click at [1193, 134] on button "Datasett" at bounding box center [1178, 125] width 105 height 34
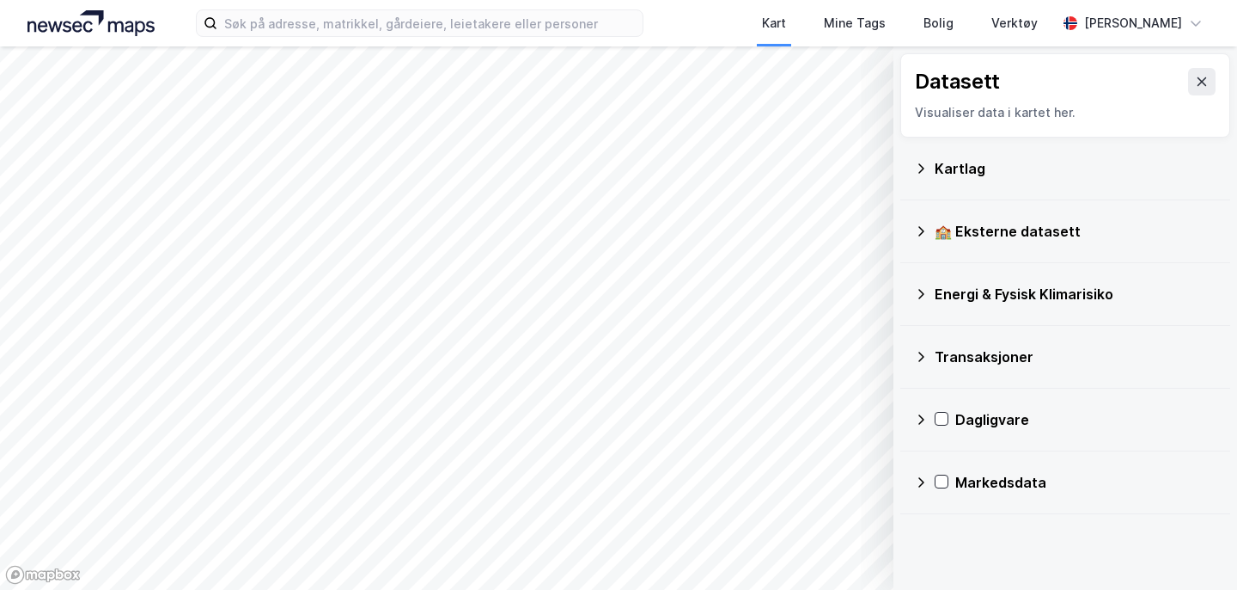
click at [966, 168] on div "Kartlag" at bounding box center [1076, 168] width 282 height 21
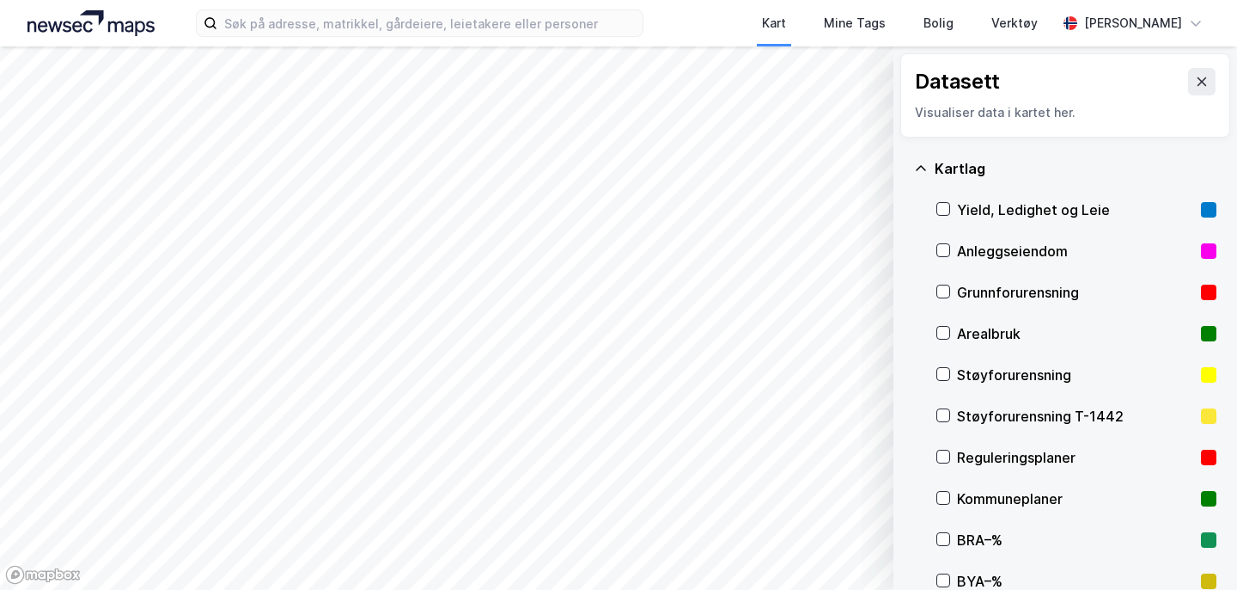
click at [997, 212] on div "Yield, Ledighet og Leie" at bounding box center [1075, 209] width 237 height 21
click at [1200, 83] on icon at bounding box center [1202, 81] width 9 height 9
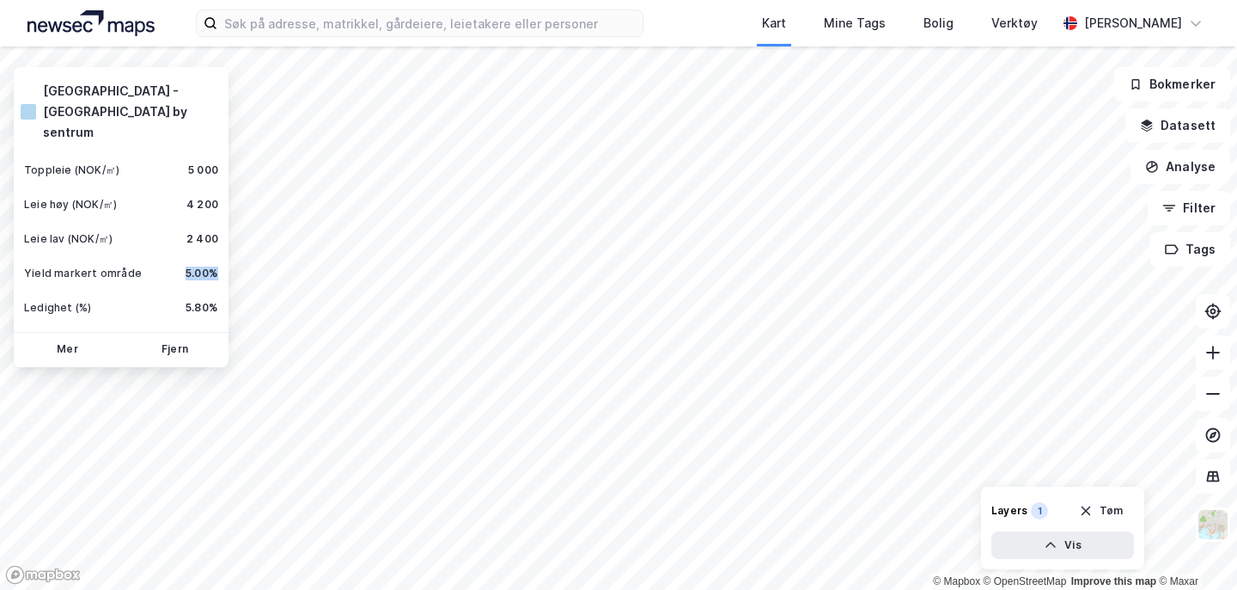
drag, startPoint x: 180, startPoint y: 232, endPoint x: 218, endPoint y: 233, distance: 38.7
click at [218, 256] on div "Yield markert område 5.00%" at bounding box center [121, 273] width 208 height 34
click at [63, 336] on button "Mer" at bounding box center [67, 349] width 101 height 27
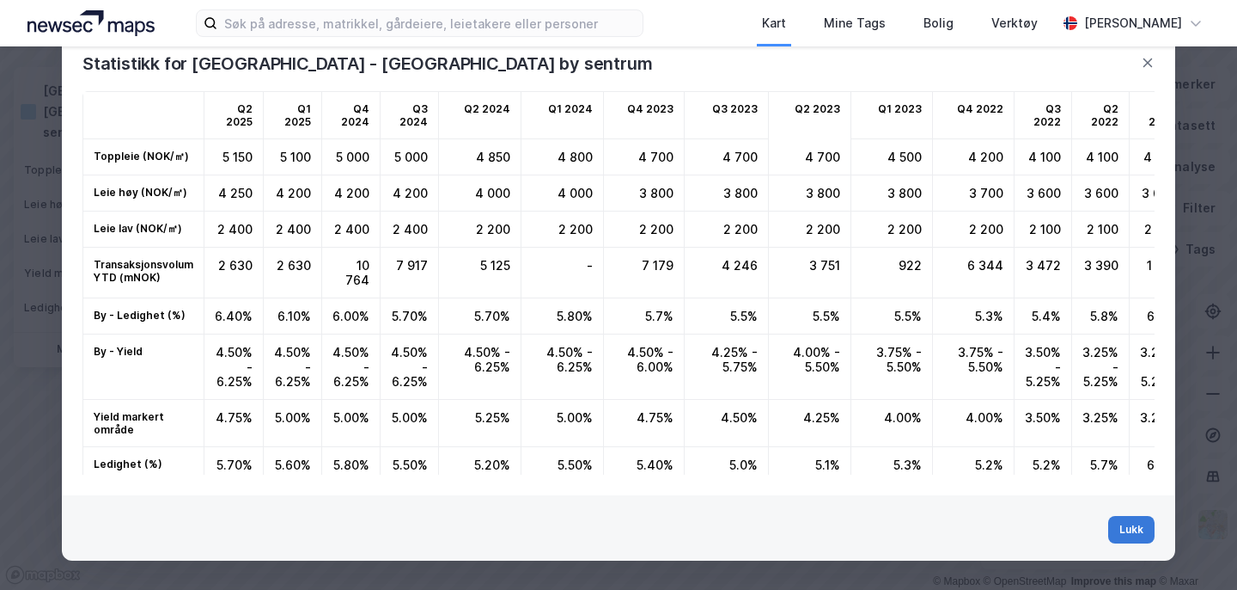
click at [1127, 531] on button "Lukk" at bounding box center [1132, 529] width 46 height 27
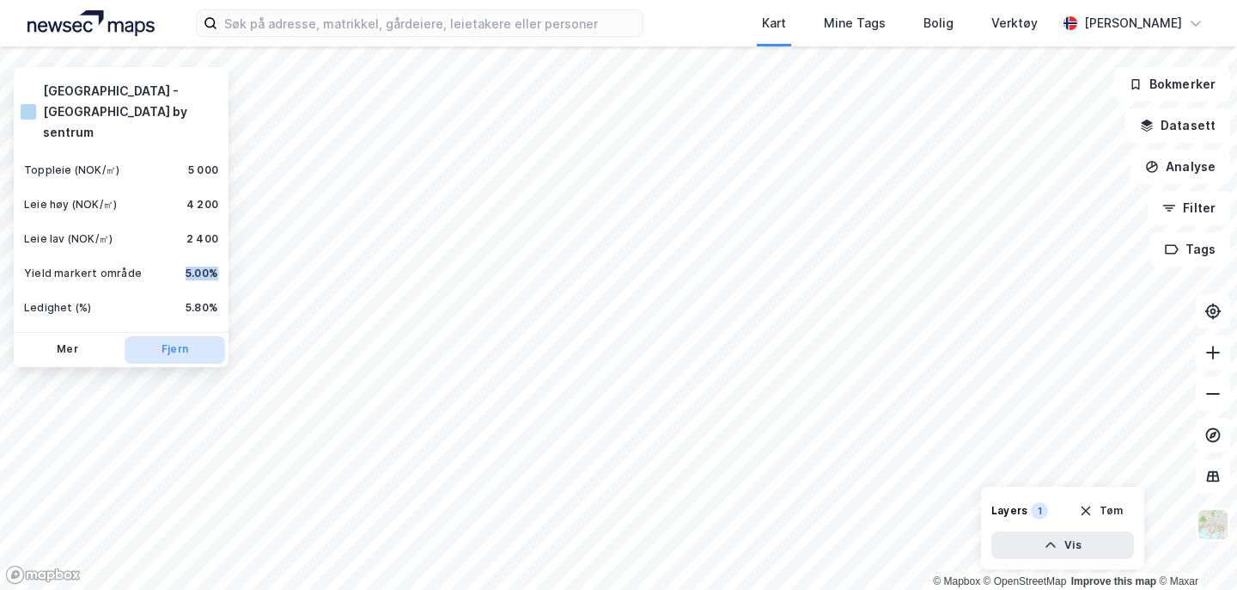
click at [197, 336] on button "Fjern" at bounding box center [175, 349] width 101 height 27
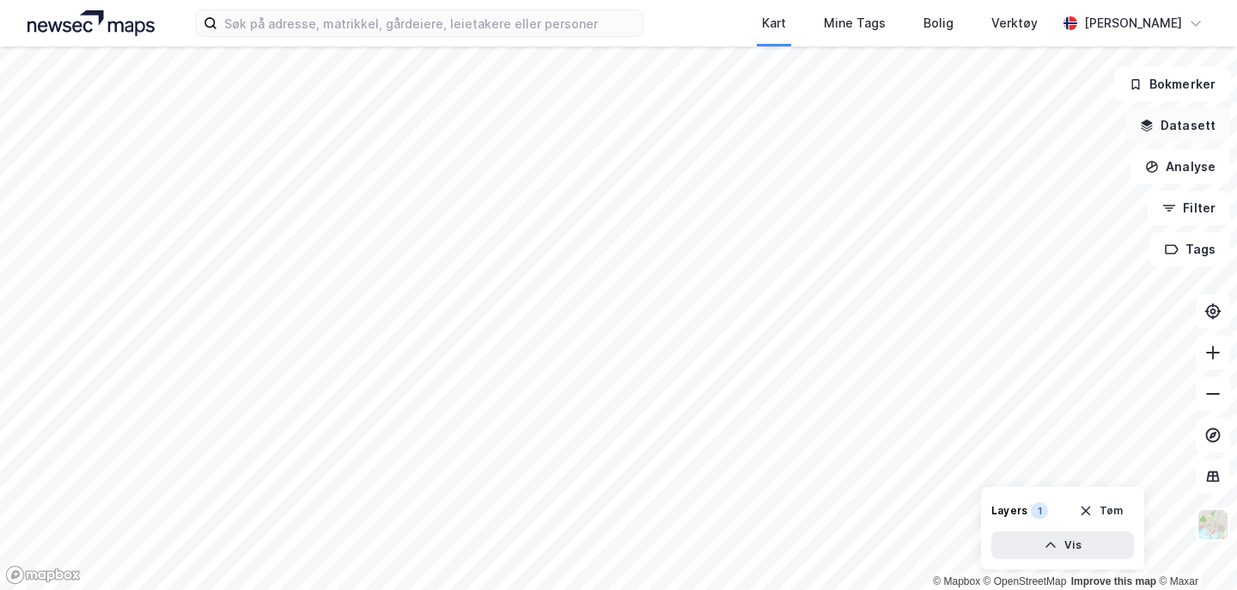
click at [1175, 125] on button "Datasett" at bounding box center [1178, 125] width 105 height 34
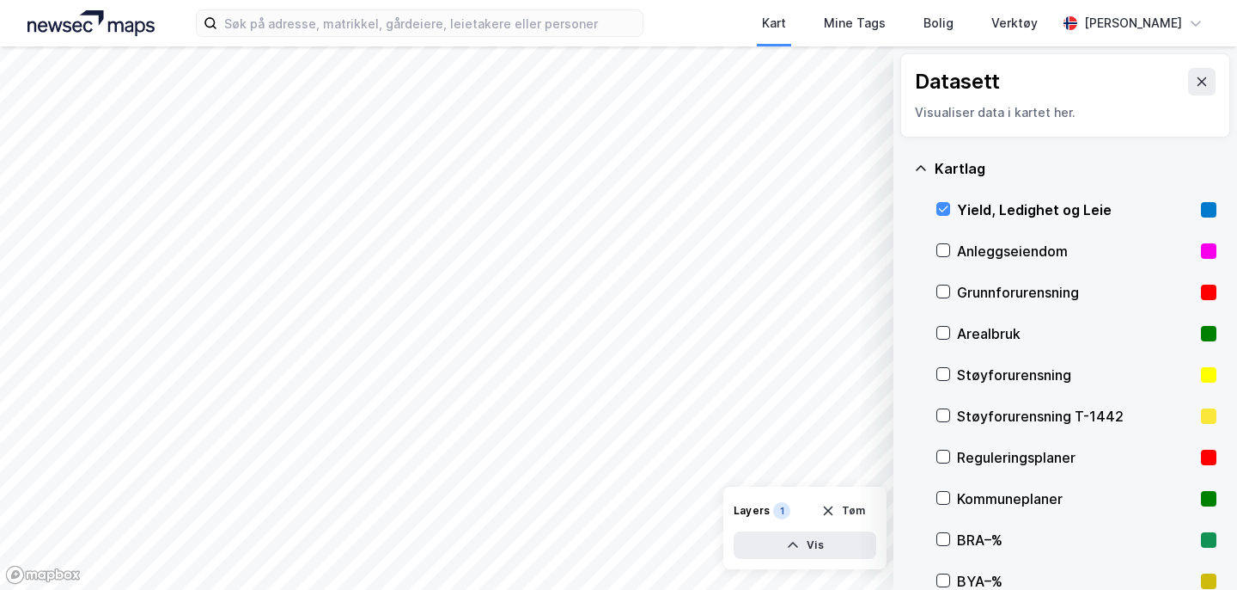
click at [962, 202] on div "Yield, Ledighet og Leie" at bounding box center [1075, 209] width 237 height 21
click at [1202, 84] on icon at bounding box center [1202, 82] width 14 height 14
